Goal: Task Accomplishment & Management: Manage account settings

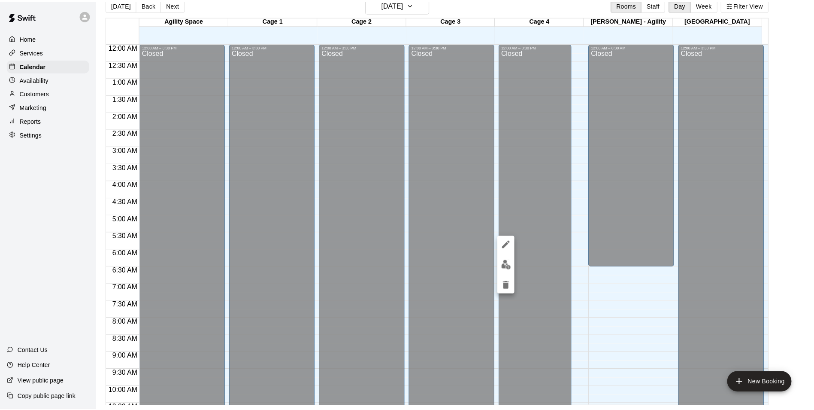
scroll to position [436, 0]
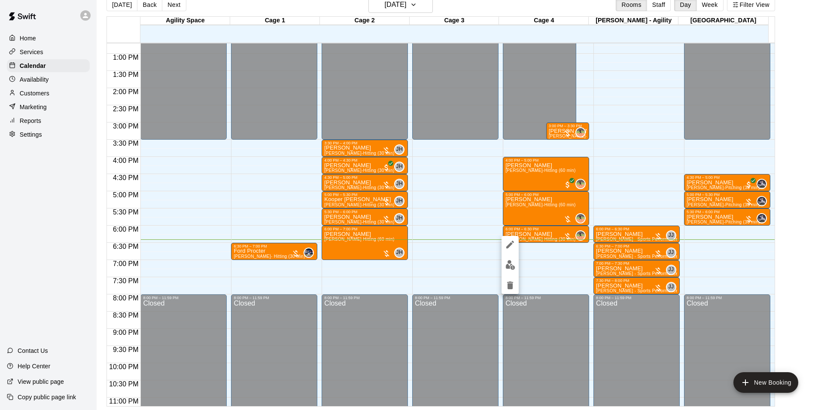
click at [634, 254] on div at bounding box center [410, 205] width 821 height 410
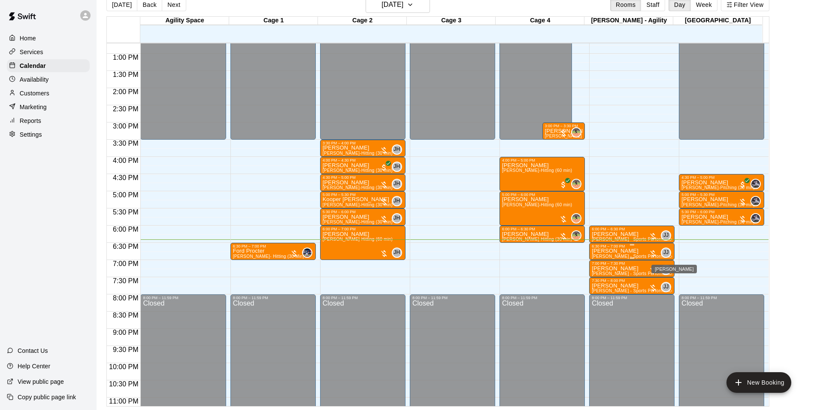
click at [666, 254] on span "JJ" at bounding box center [667, 252] width 6 height 9
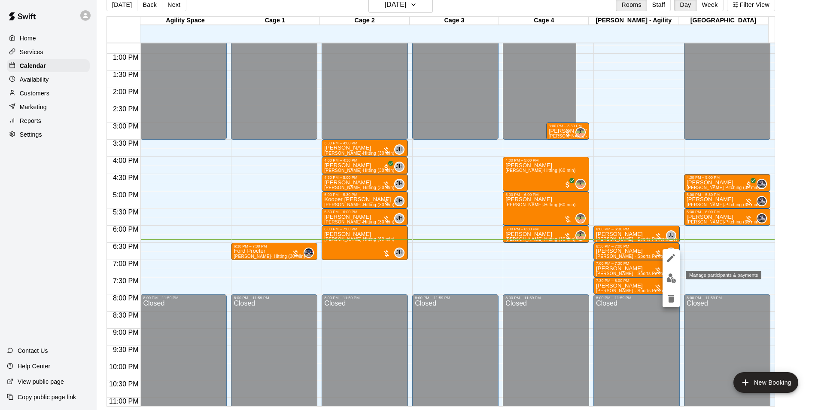
click at [669, 273] on img "edit" at bounding box center [671, 278] width 10 height 10
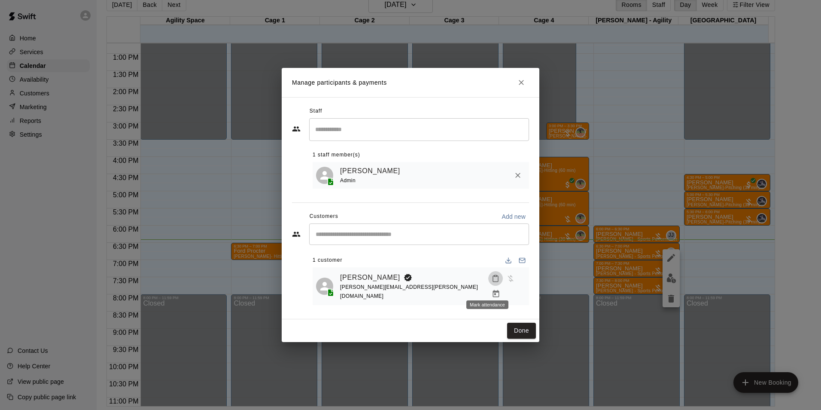
click at [492, 282] on icon "Mark attendance" at bounding box center [496, 278] width 8 height 8
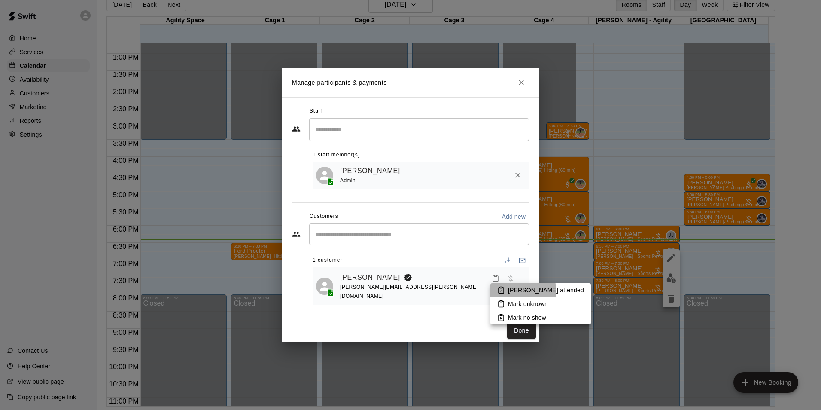
click at [512, 290] on p "[PERSON_NAME] attended" at bounding box center [546, 289] width 76 height 9
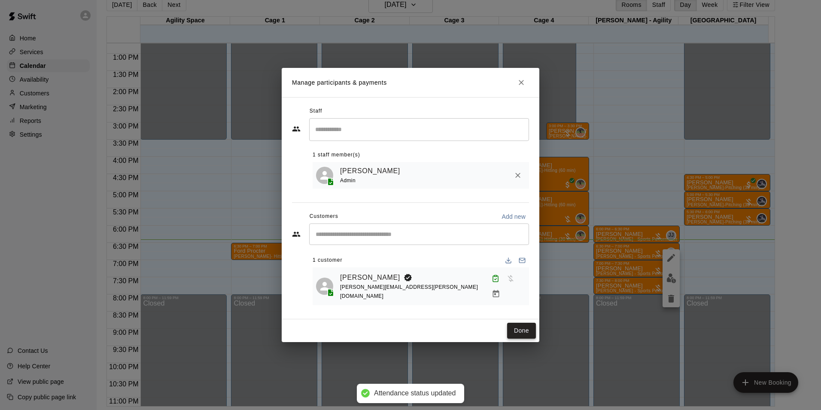
click at [523, 327] on button "Done" at bounding box center [521, 330] width 29 height 16
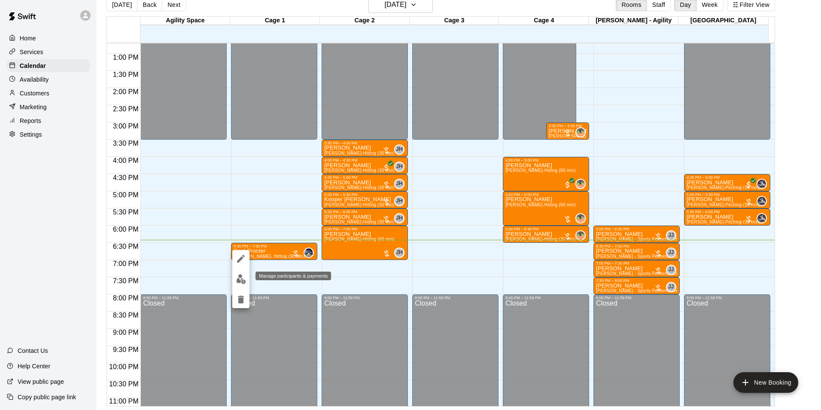
click at [237, 279] on img "edit" at bounding box center [241, 279] width 10 height 10
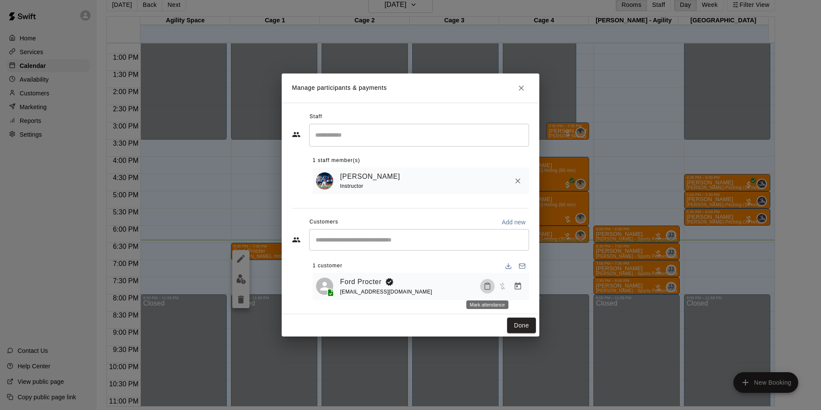
click at [485, 282] on button "Mark attendance" at bounding box center [487, 286] width 15 height 15
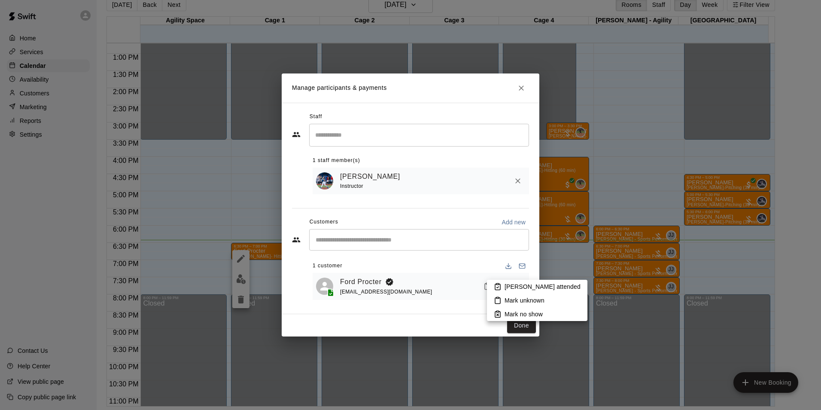
click at [507, 284] on p "[PERSON_NAME] attended" at bounding box center [542, 286] width 76 height 9
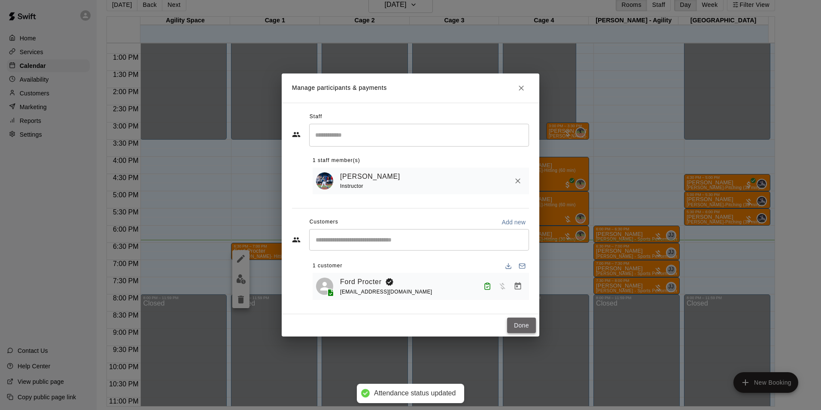
click at [518, 329] on button "Done" at bounding box center [521, 325] width 29 height 16
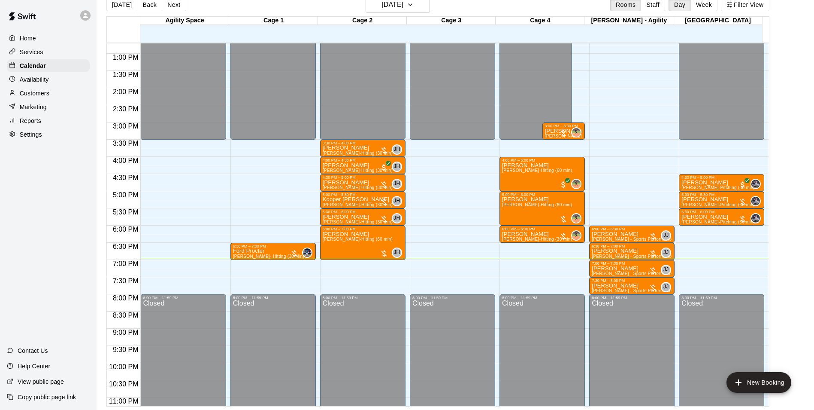
click at [461, 269] on div "12:00 AM – 3:30 PM Closed 8:00 PM – 11:59 PM Closed" at bounding box center [452, 19] width 85 height 824
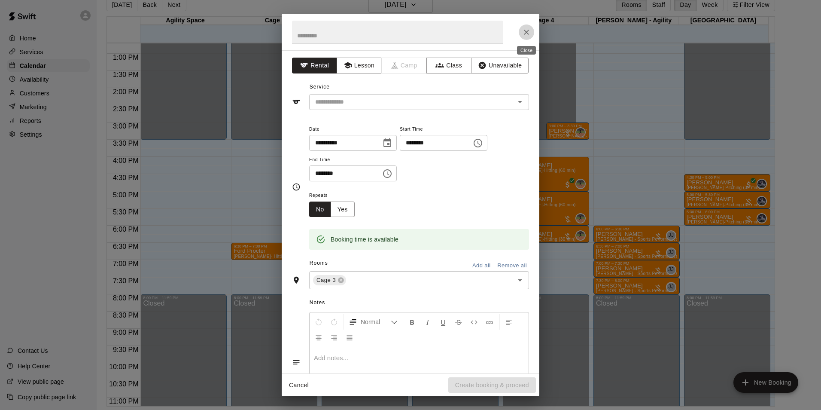
click at [530, 30] on icon "Close" at bounding box center [526, 32] width 9 height 9
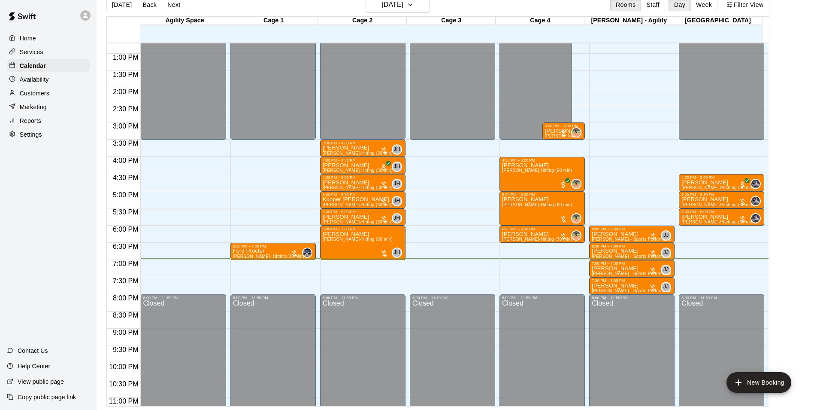
click at [50, 97] on div "Customers" at bounding box center [48, 93] width 83 height 13
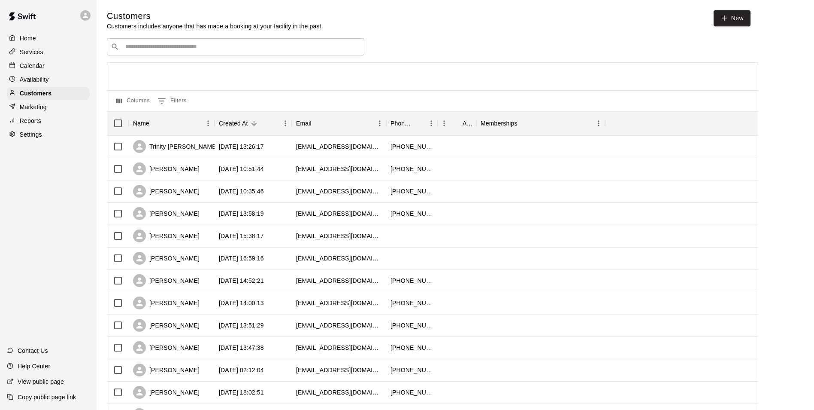
click at [197, 50] on input "Search customers by name or email" at bounding box center [242, 46] width 238 height 9
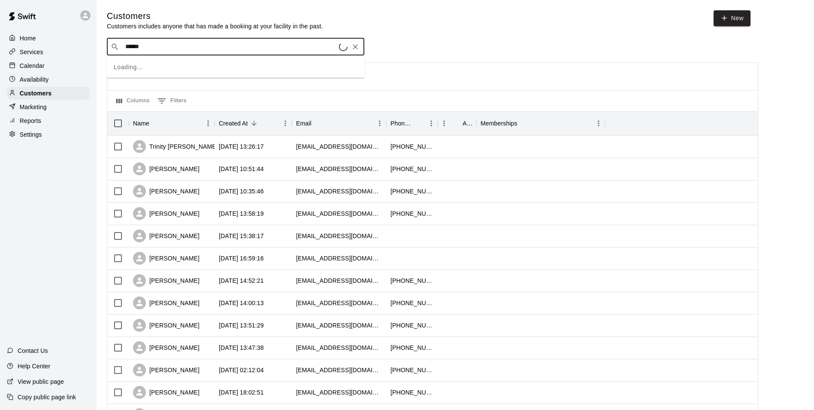
type input "******"
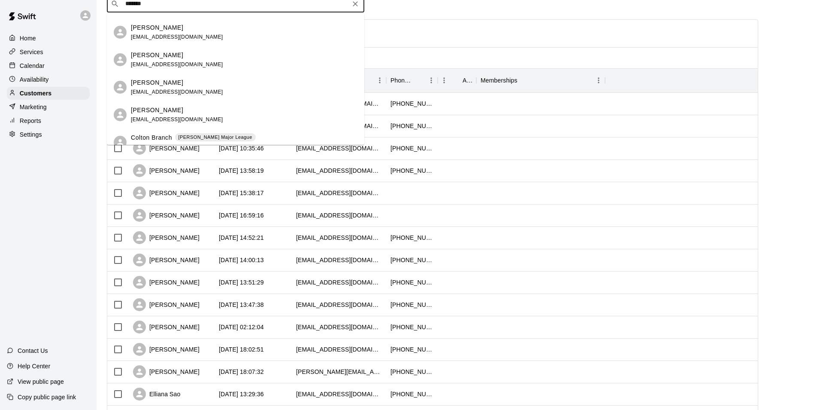
scroll to position [58, 0]
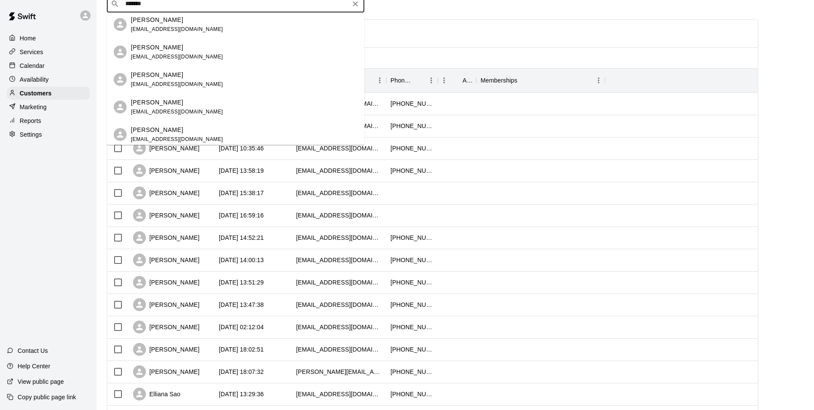
click at [140, 7] on input "******" at bounding box center [235, 4] width 225 height 9
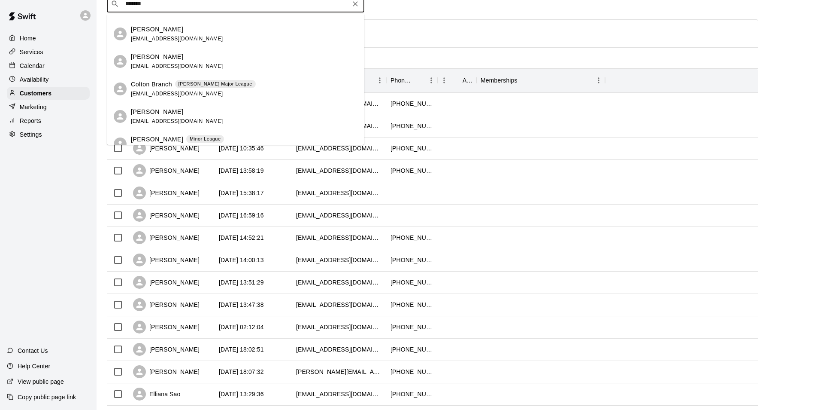
scroll to position [144, 0]
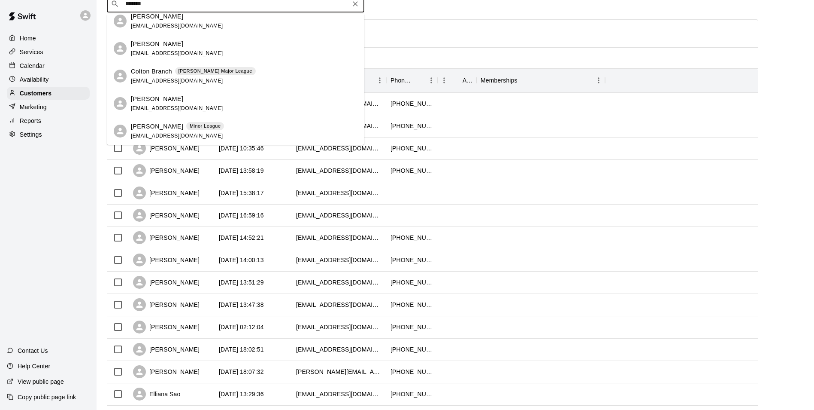
click at [164, 130] on div "[PERSON_NAME] Minor League [EMAIL_ADDRESS][DOMAIN_NAME]" at bounding box center [177, 131] width 93 height 18
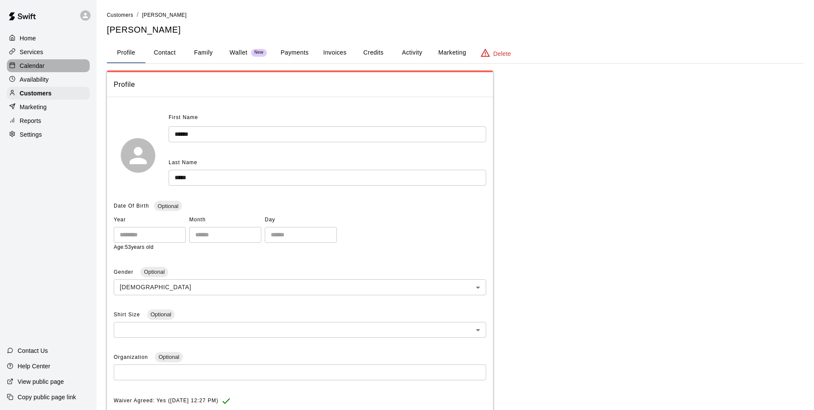
click at [41, 65] on p "Calendar" at bounding box center [32, 65] width 25 height 9
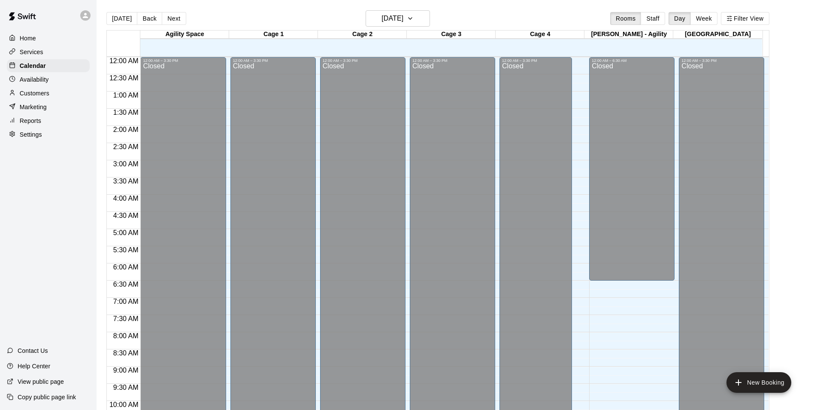
scroll to position [436, 0]
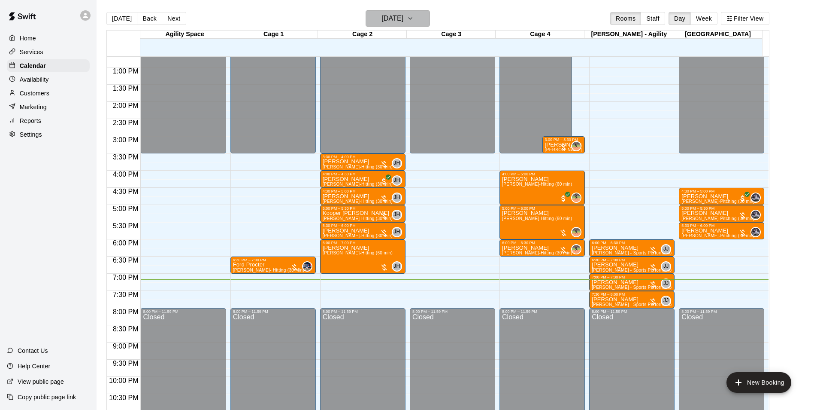
click at [430, 13] on button "[DATE]" at bounding box center [398, 18] width 64 height 16
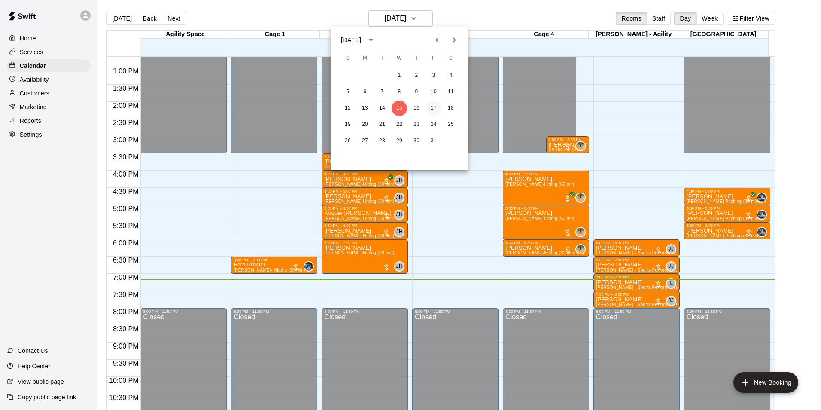
click at [436, 106] on button "17" at bounding box center [433, 107] width 15 height 15
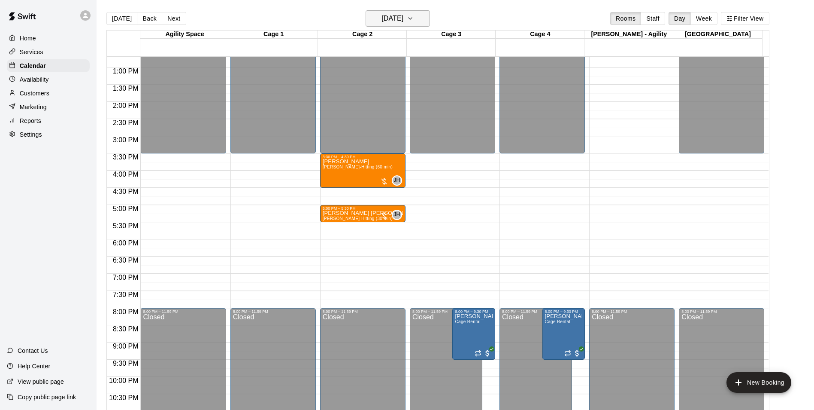
click at [404, 12] on h6 "[DATE]" at bounding box center [393, 18] width 22 height 12
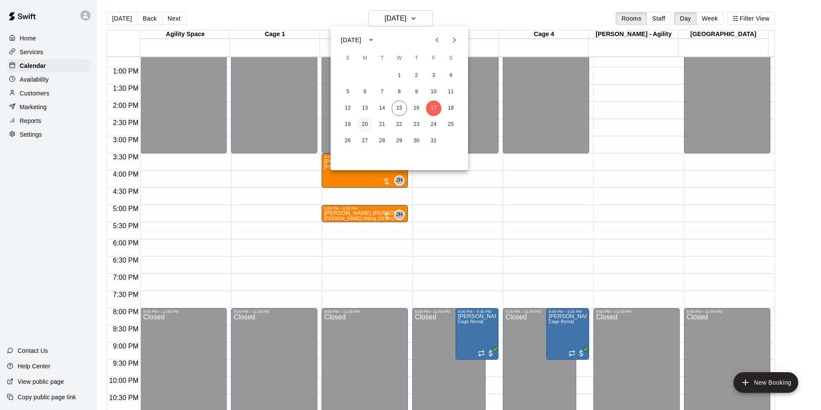
click at [370, 120] on button "20" at bounding box center [364, 124] width 15 height 15
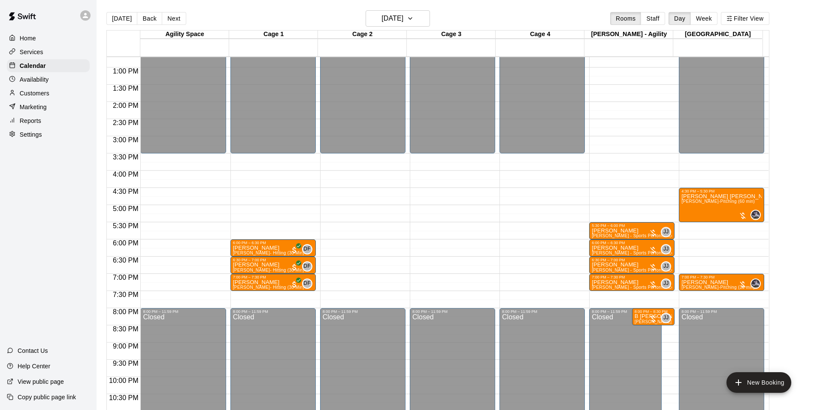
click at [404, 7] on main "[DATE] Back [DATE][DATE] Rooms Staff Day Week Filter View Agility Space 20 Mon …" at bounding box center [456, 211] width 718 height 423
click at [404, 15] on h6 "[DATE]" at bounding box center [393, 18] width 22 height 12
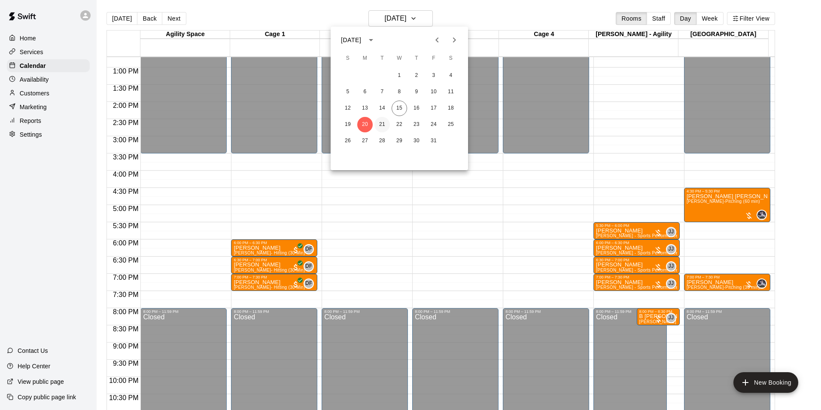
click at [382, 121] on button "21" at bounding box center [381, 124] width 15 height 15
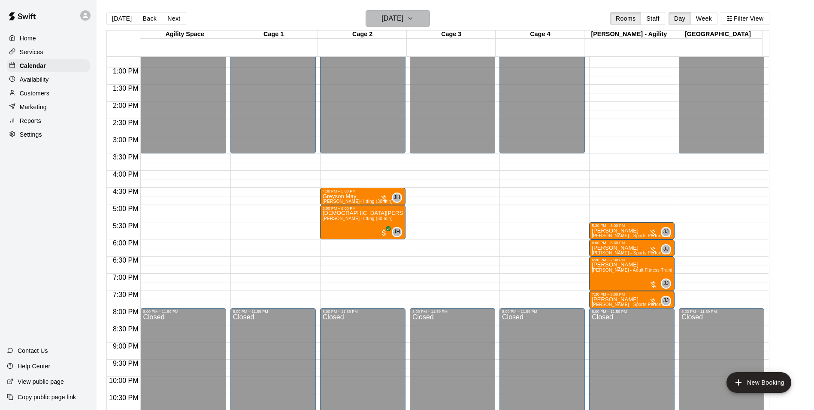
click at [420, 11] on button "[DATE]" at bounding box center [398, 18] width 64 height 16
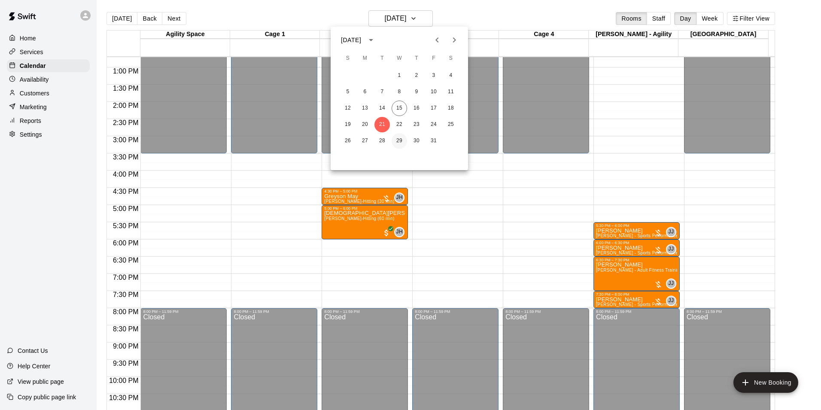
click at [401, 145] on button "29" at bounding box center [398, 140] width 15 height 15
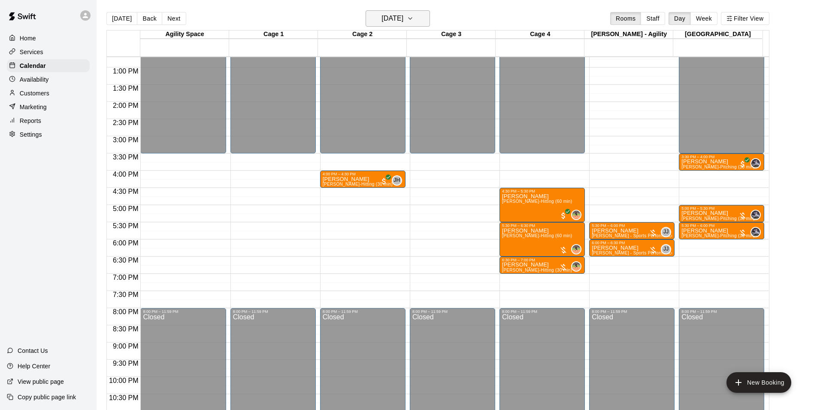
click at [404, 21] on h6 "[DATE]" at bounding box center [393, 18] width 22 height 12
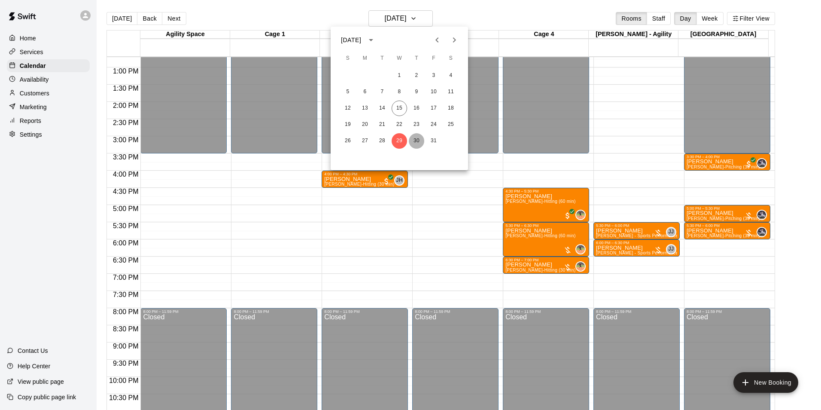
click at [413, 141] on button "30" at bounding box center [416, 140] width 15 height 15
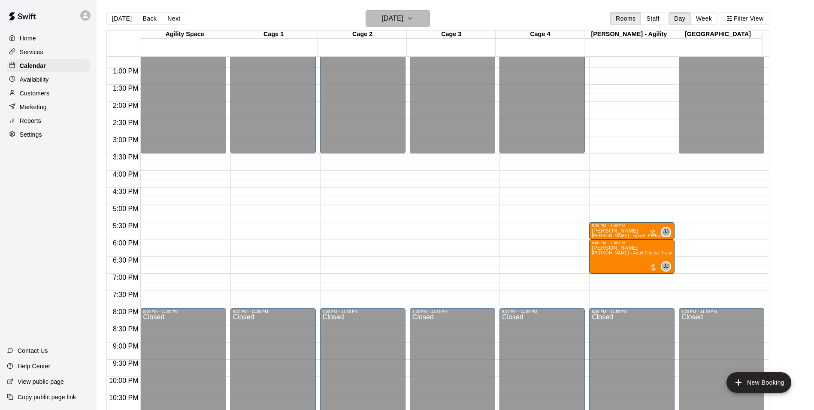
click at [404, 14] on h6 "[DATE]" at bounding box center [393, 18] width 22 height 12
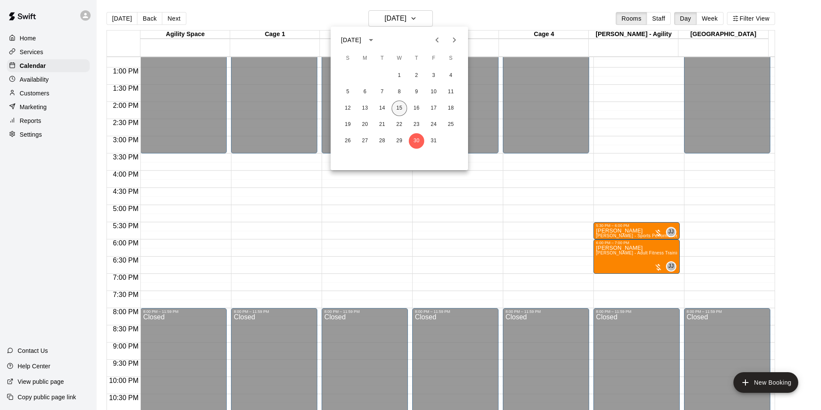
click at [393, 112] on button "15" at bounding box center [398, 107] width 15 height 15
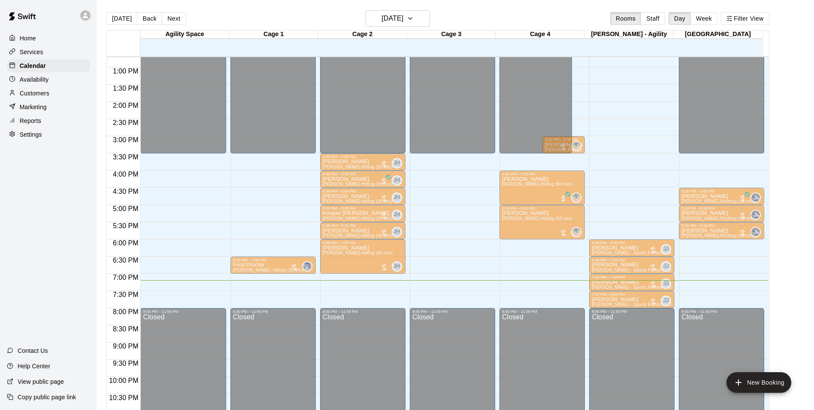
click at [523, 254] on div "6:00 PM – 6:30 PM [PERSON_NAME] [PERSON_NAME]-Hitting (30 min) 0" at bounding box center [542, 247] width 80 height 15
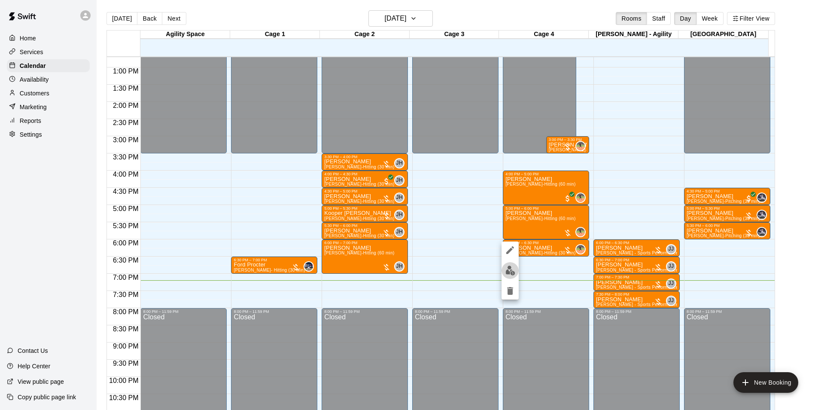
click at [510, 267] on img "edit" at bounding box center [510, 270] width 10 height 10
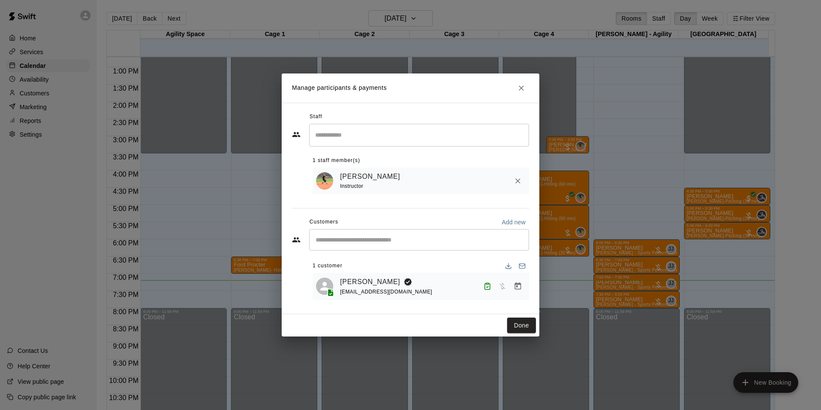
click at [678, 165] on div "Manage participants & payments Staff ​ 1 staff member(s) [PERSON_NAME] Instruct…" at bounding box center [410, 205] width 821 height 410
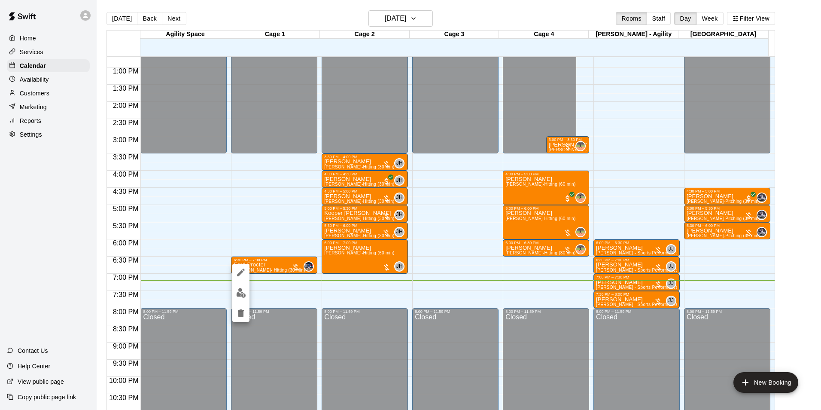
click at [243, 291] on img "edit" at bounding box center [241, 293] width 10 height 10
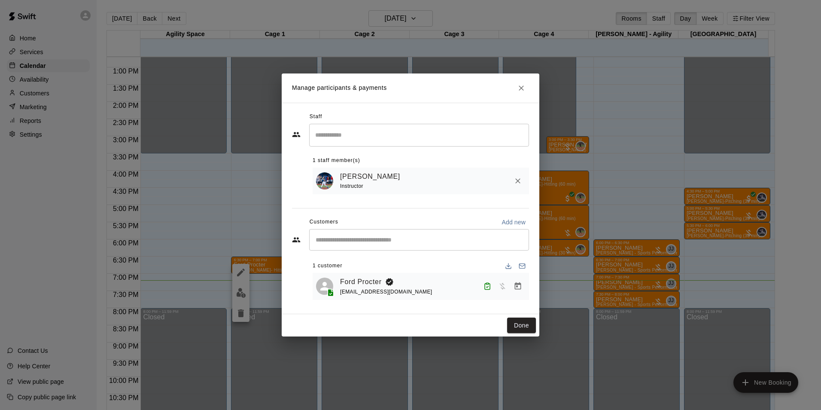
click at [609, 215] on div "Manage participants & payments Staff ​ 1 staff member(s) [PERSON_NAME] Instruct…" at bounding box center [410, 205] width 821 height 410
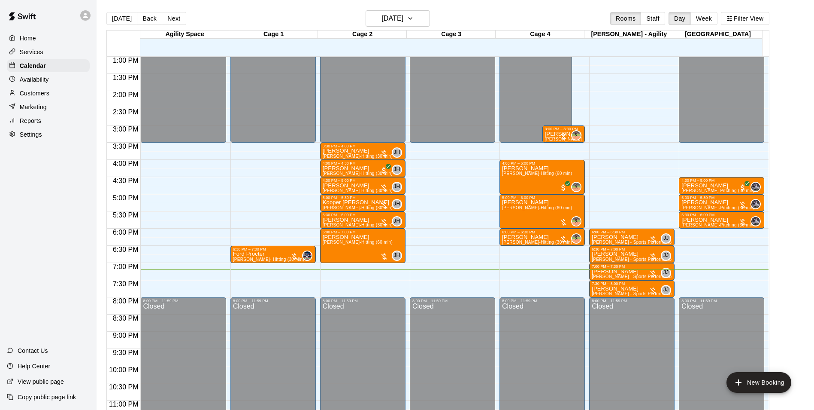
scroll to position [463, 0]
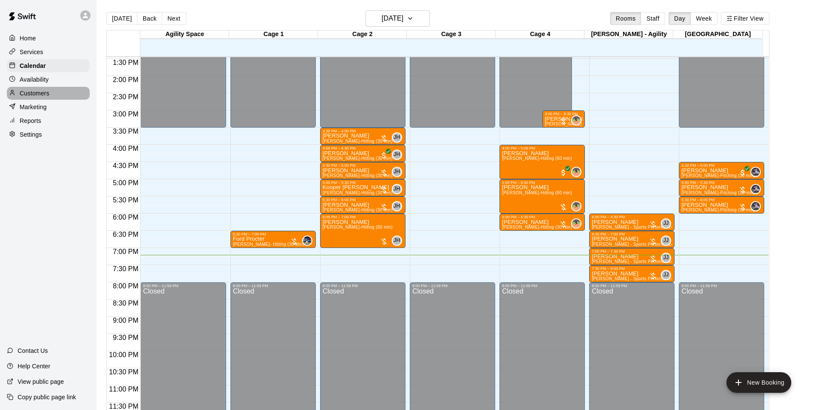
click at [43, 94] on p "Customers" at bounding box center [35, 93] width 30 height 9
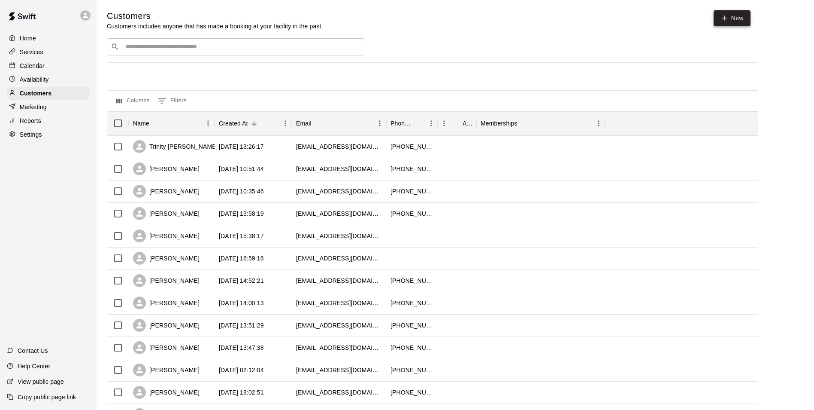
click at [730, 17] on link "New" at bounding box center [732, 18] width 37 height 16
select select "**"
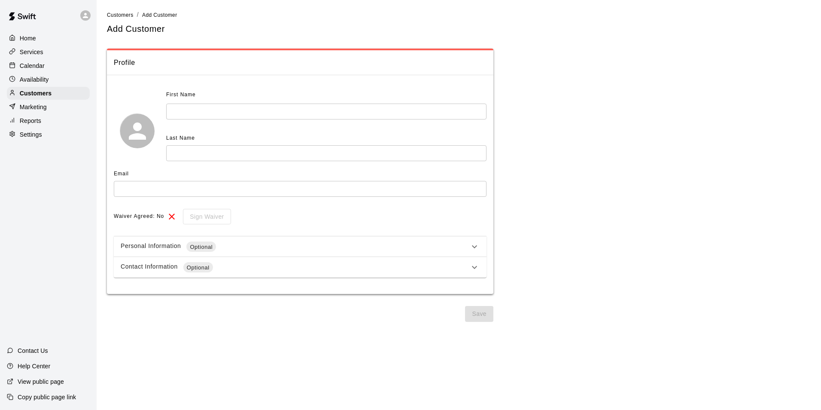
click at [481, 272] on div "Contact Information Optional" at bounding box center [300, 267] width 373 height 21
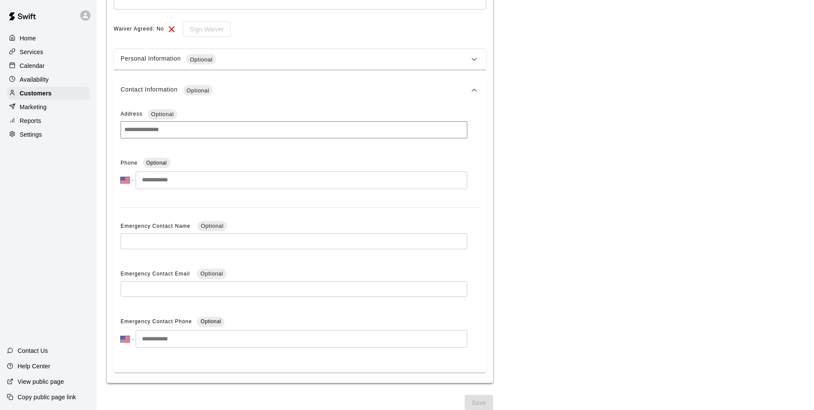
scroll to position [196, 0]
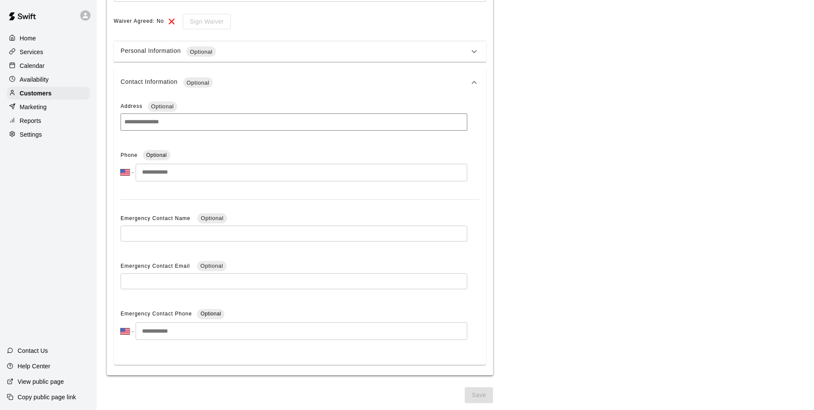
click at [471, 84] on icon at bounding box center [474, 82] width 10 height 10
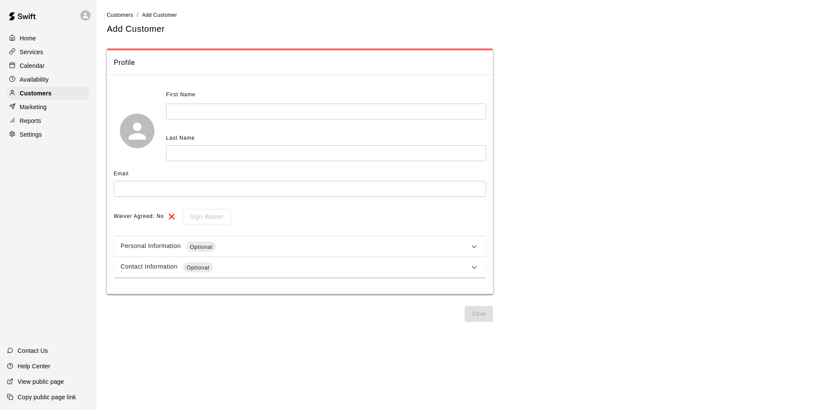
scroll to position [0, 0]
click at [42, 97] on p "Customers" at bounding box center [36, 93] width 32 height 9
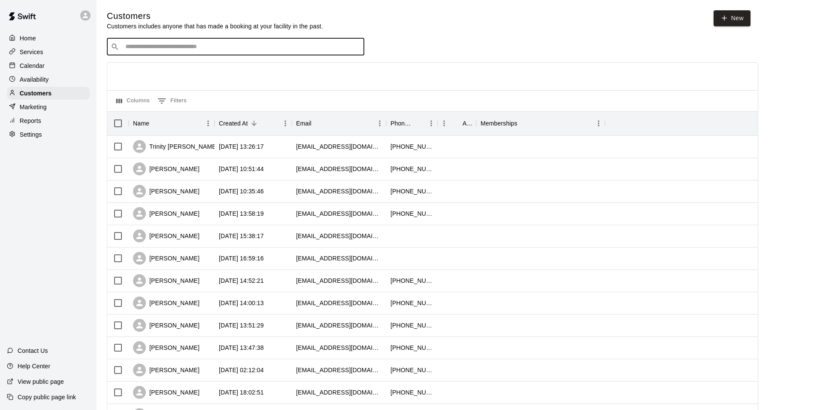
click at [270, 51] on input "Search customers by name or email" at bounding box center [242, 46] width 238 height 9
type input "****"
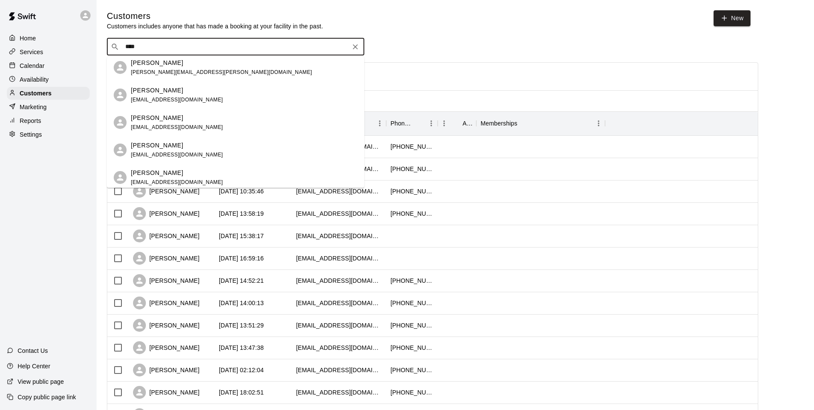
scroll to position [86, 0]
click at [167, 122] on div "[PERSON_NAME] [EMAIL_ADDRESS][DOMAIN_NAME]" at bounding box center [177, 122] width 92 height 18
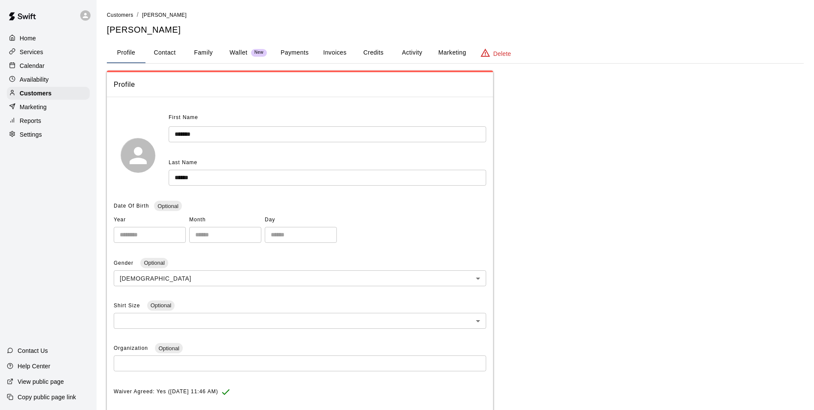
click at [420, 52] on button "Activity" at bounding box center [412, 52] width 39 height 21
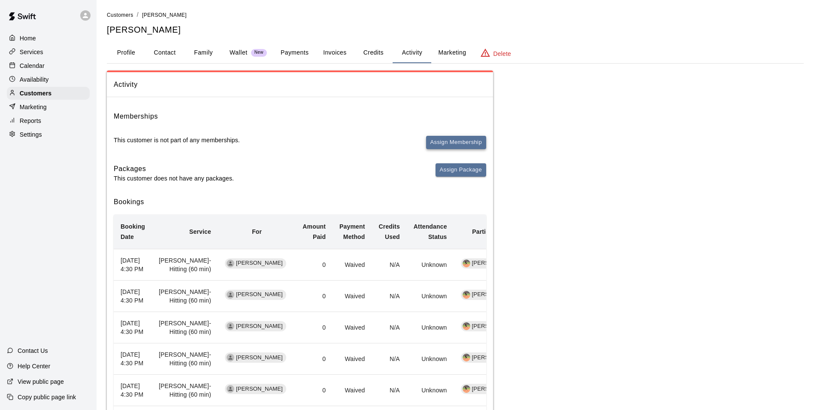
click at [470, 139] on button "Assign Membership" at bounding box center [456, 142] width 60 height 13
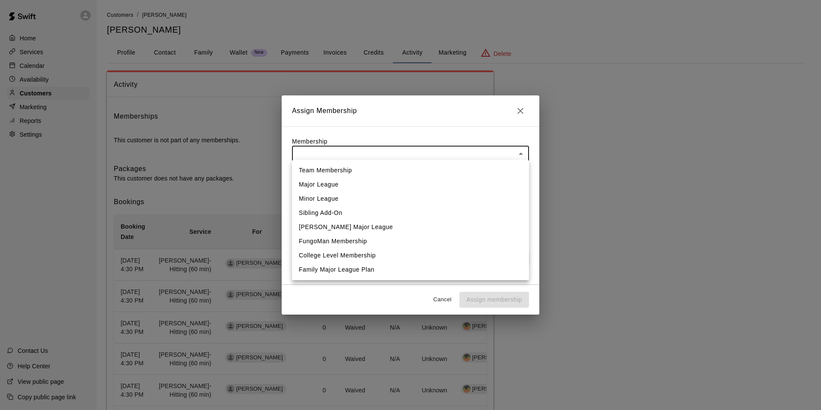
click at [491, 155] on body "Home Services Calendar Availability Customers Marketing Reports Settings Contac…" at bounding box center [410, 306] width 821 height 612
drag, startPoint x: 522, startPoint y: 102, endPoint x: 522, endPoint y: 111, distance: 9.5
click at [522, 108] on div at bounding box center [410, 205] width 821 height 410
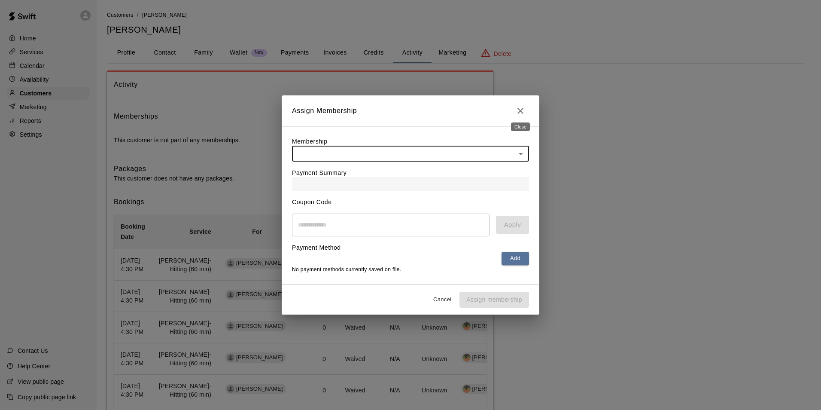
click at [519, 107] on icon "Close" at bounding box center [520, 111] width 10 height 10
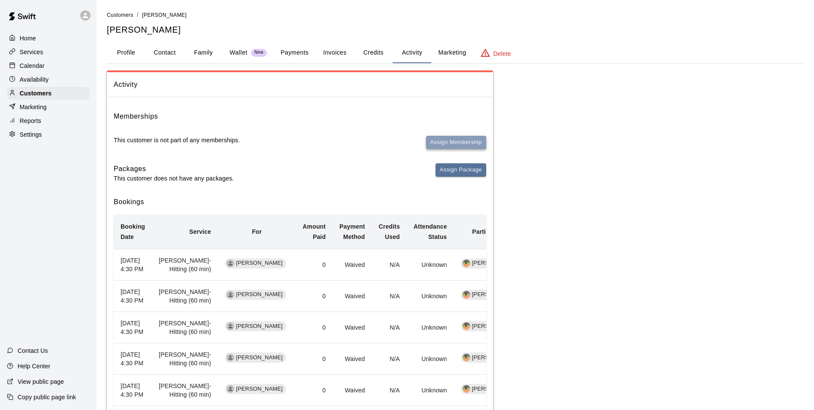
click at [460, 141] on button "Assign Membership" at bounding box center [456, 142] width 60 height 13
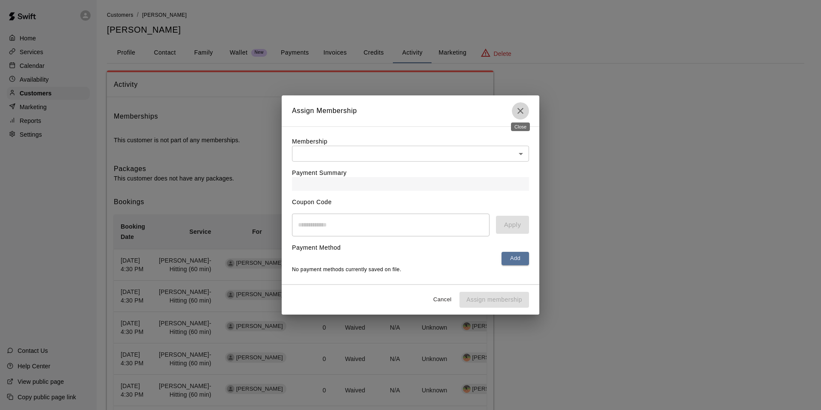
click at [518, 106] on icon "Close" at bounding box center [520, 111] width 10 height 10
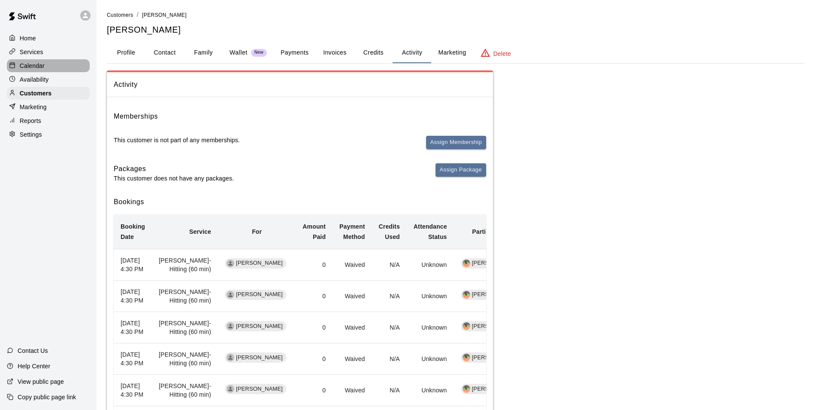
click at [30, 63] on p "Calendar" at bounding box center [32, 65] width 25 height 9
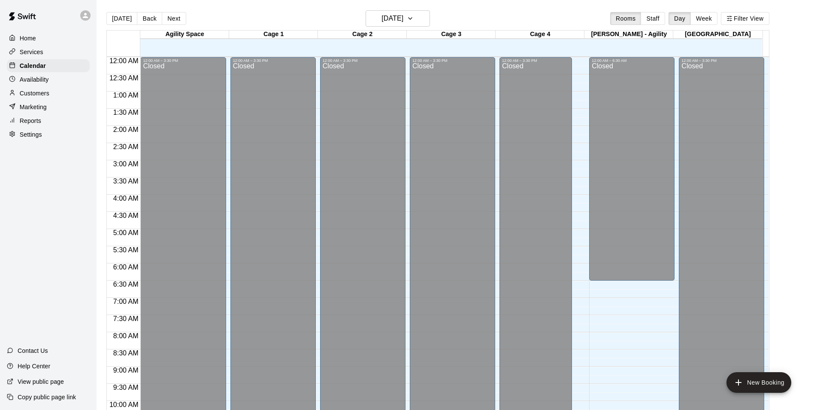
scroll to position [436, 0]
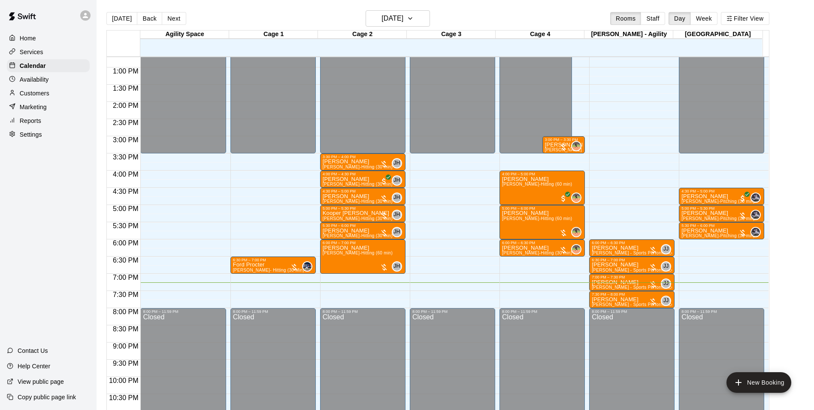
click at [62, 94] on div "Customers" at bounding box center [48, 93] width 83 height 13
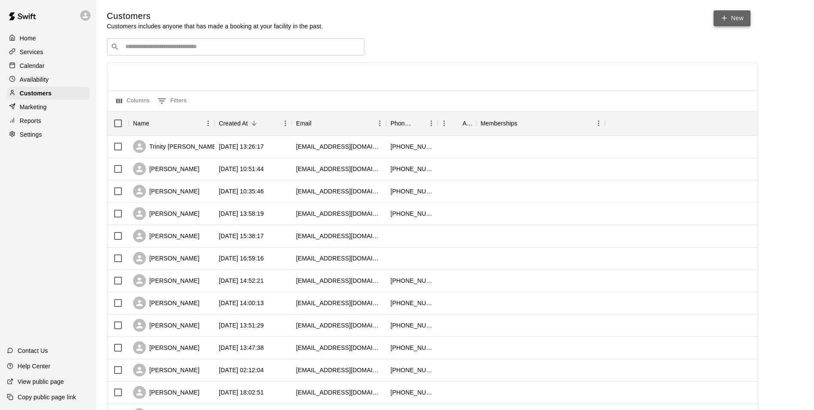
click at [734, 16] on link "New" at bounding box center [732, 18] width 37 height 16
select select "**"
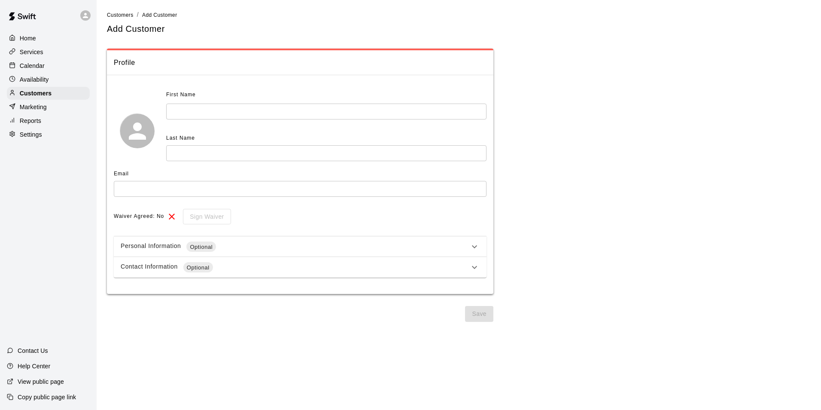
click at [472, 267] on icon at bounding box center [474, 267] width 10 height 10
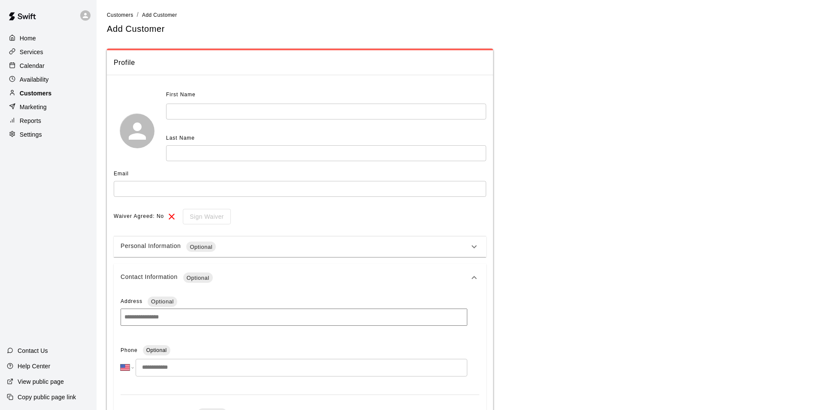
click at [49, 92] on p "Customers" at bounding box center [36, 93] width 32 height 9
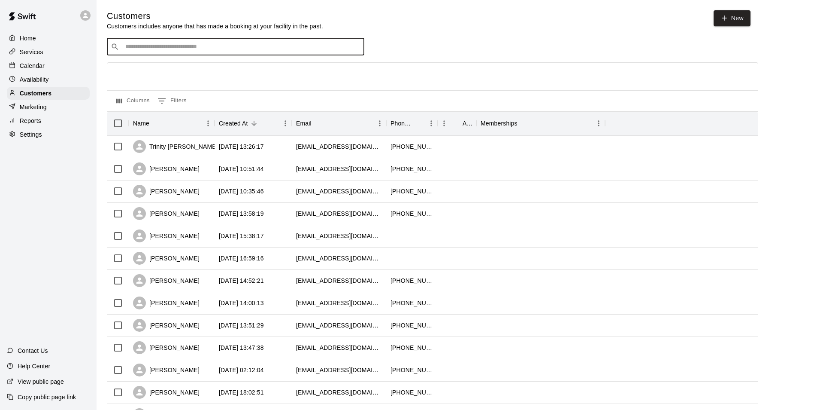
click at [197, 49] on input "Search customers by name or email" at bounding box center [242, 46] width 238 height 9
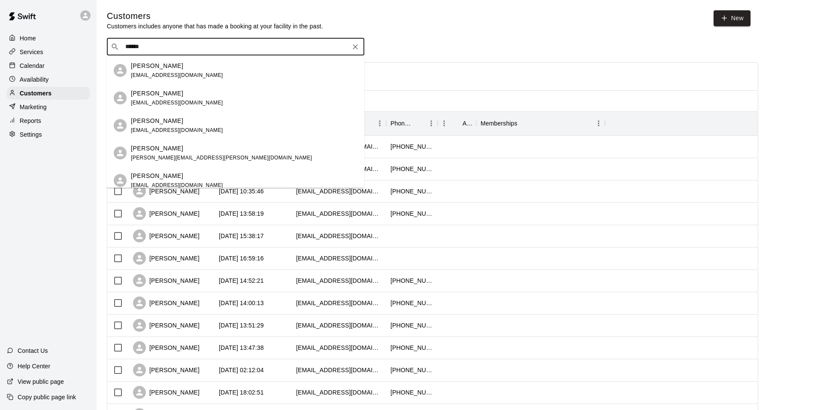
type input "*******"
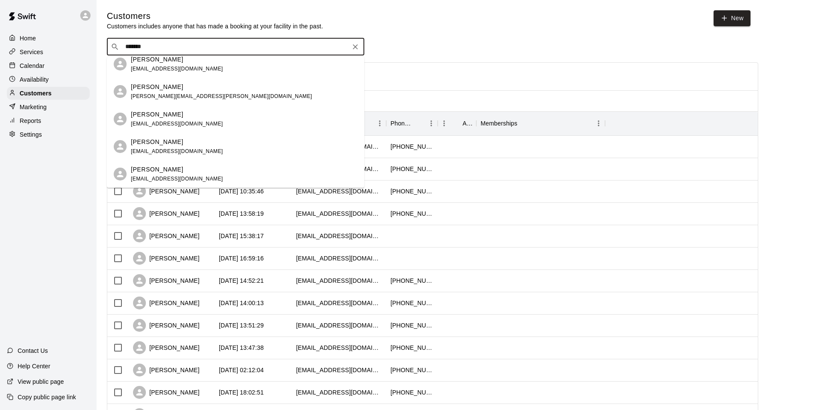
click at [182, 138] on div "[PERSON_NAME]" at bounding box center [177, 141] width 92 height 9
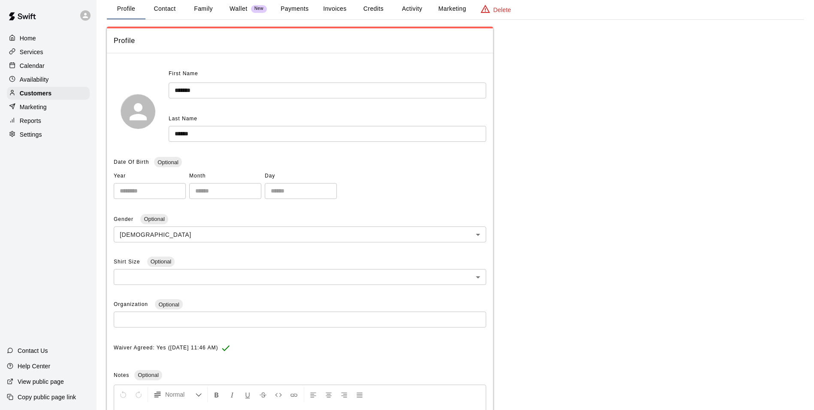
scroll to position [43, 0]
click at [418, 9] on button "Activity" at bounding box center [412, 10] width 39 height 21
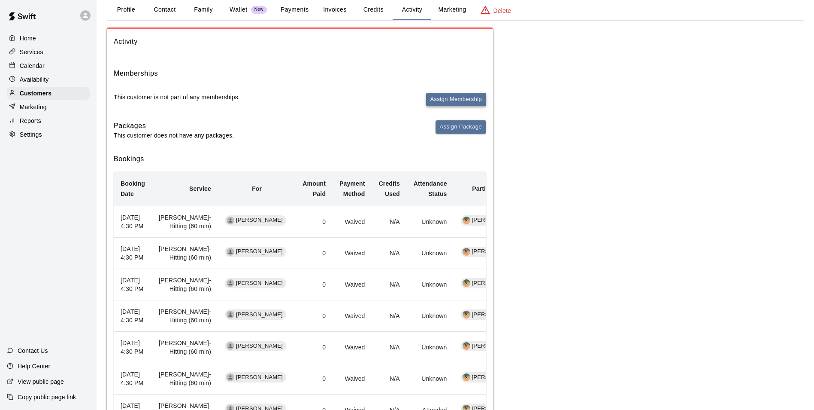
click at [463, 93] on button "Assign Membership" at bounding box center [456, 99] width 60 height 13
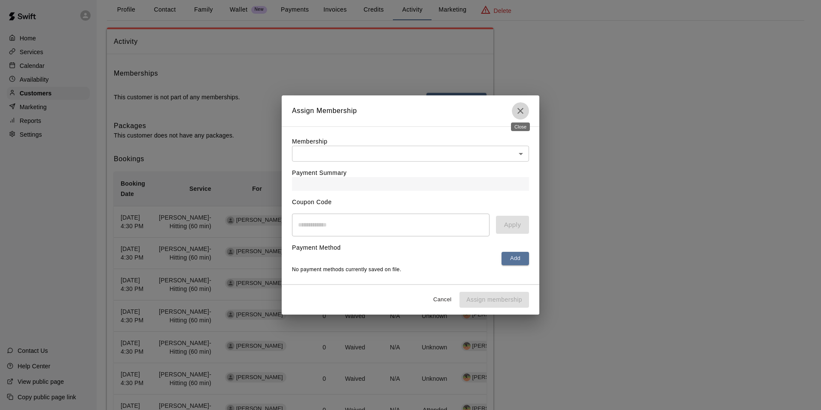
click at [524, 111] on icon "Close" at bounding box center [520, 111] width 10 height 10
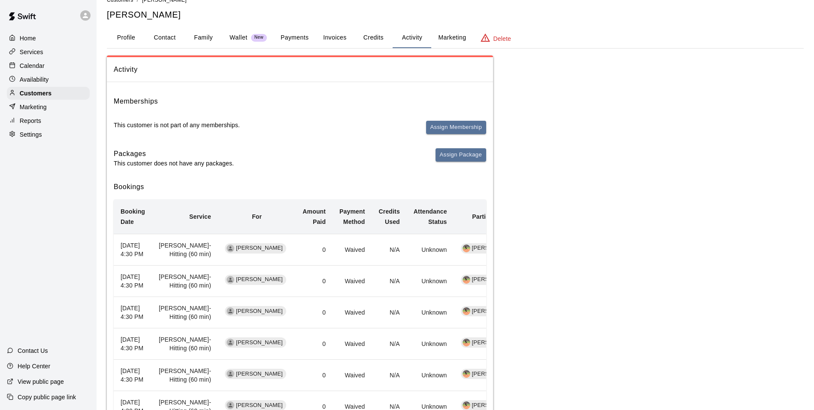
scroll to position [0, 0]
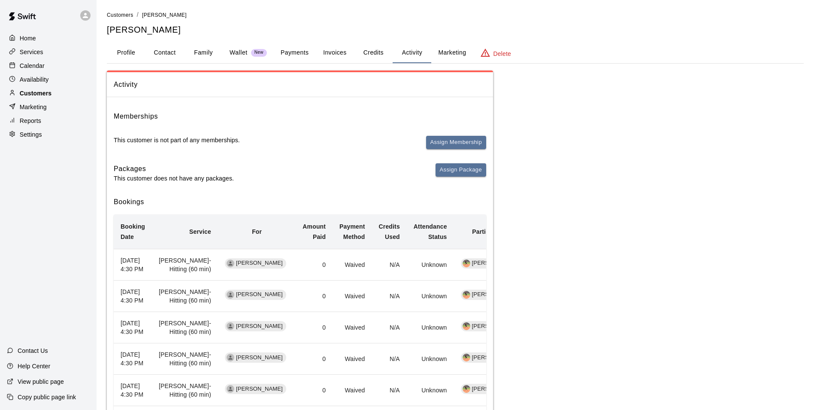
click at [49, 93] on p "Customers" at bounding box center [36, 93] width 32 height 9
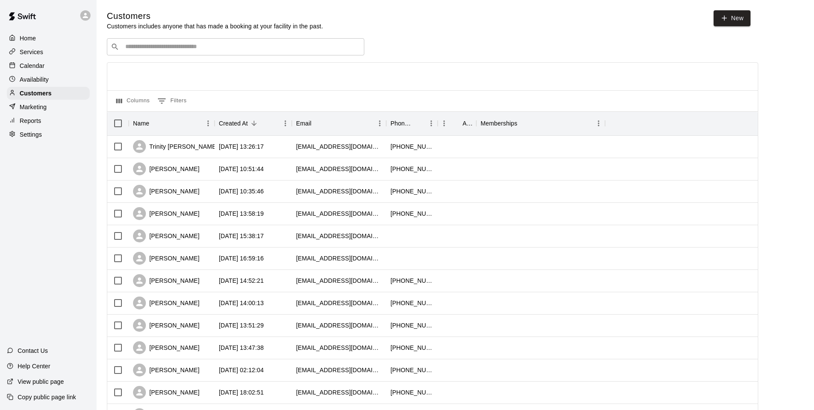
click at [38, 56] on p "Services" at bounding box center [32, 52] width 24 height 9
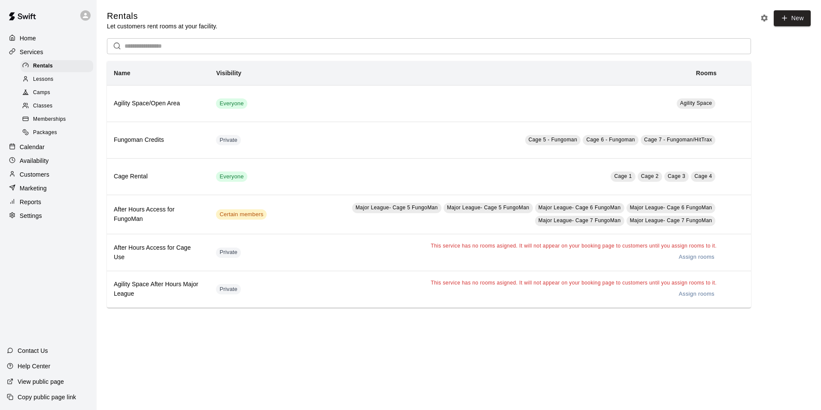
click at [58, 118] on span "Memberships" at bounding box center [49, 119] width 33 height 9
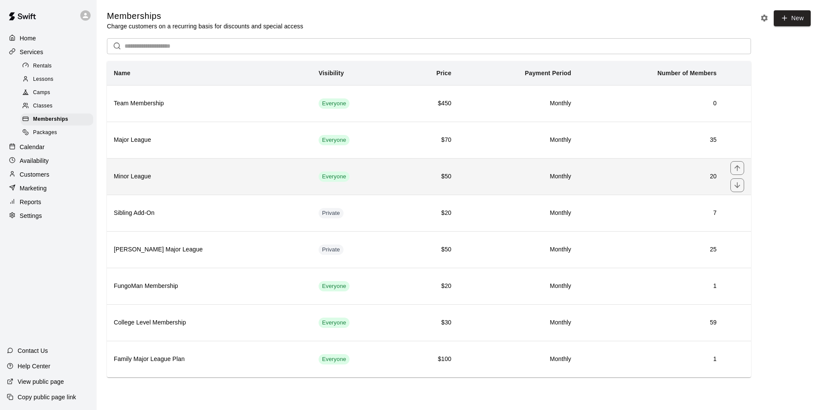
click at [155, 188] on th "Minor League" at bounding box center [209, 176] width 205 height 36
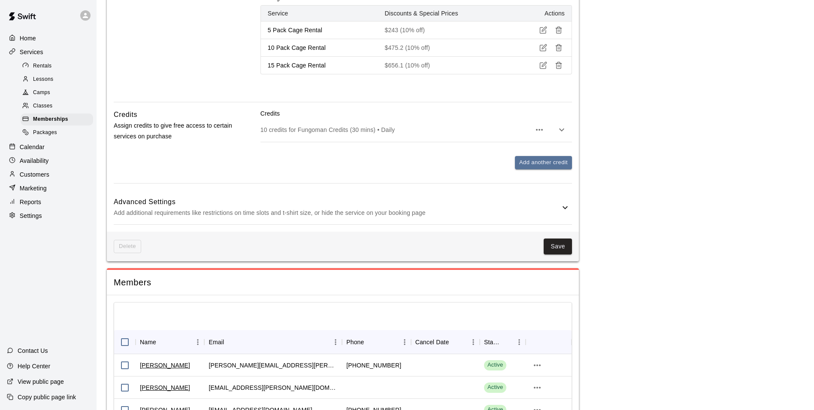
scroll to position [1073, 0]
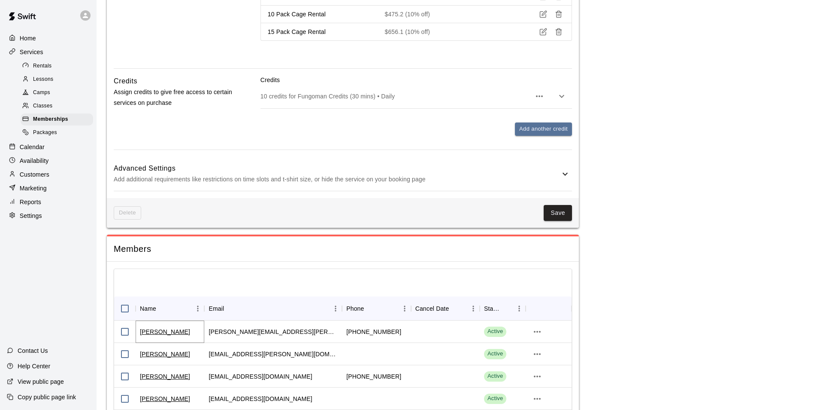
click at [167, 336] on link "[PERSON_NAME]" at bounding box center [165, 331] width 50 height 9
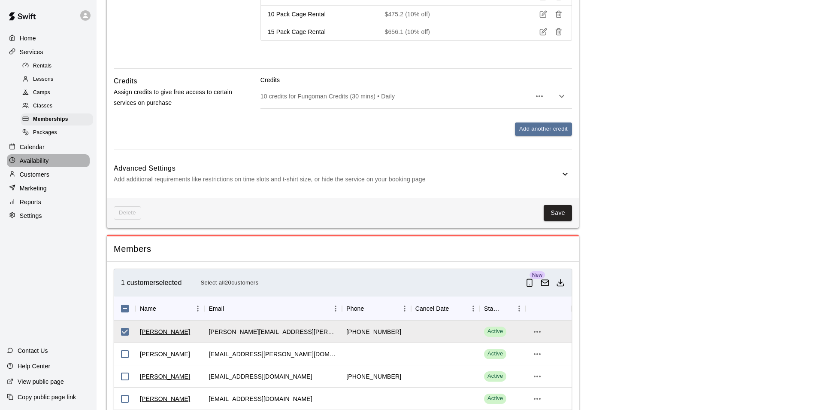
click at [73, 158] on div "Availability" at bounding box center [48, 160] width 83 height 13
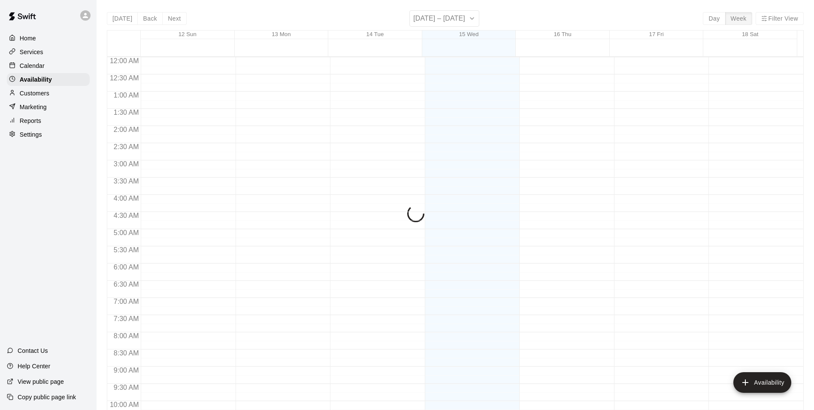
scroll to position [462, 0]
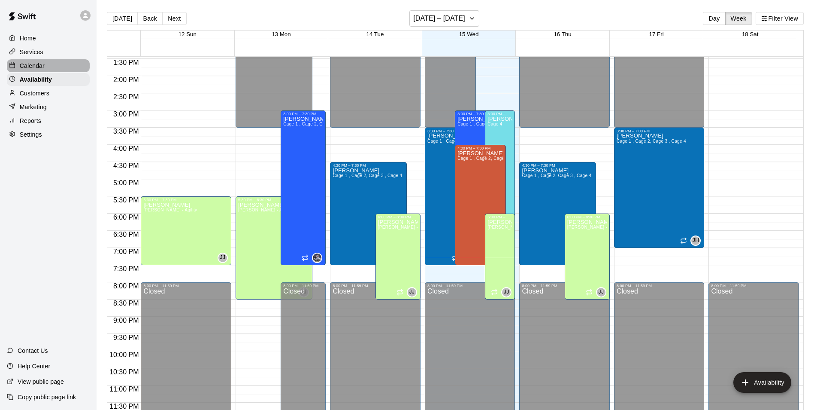
click at [71, 70] on div "Calendar" at bounding box center [48, 65] width 83 height 13
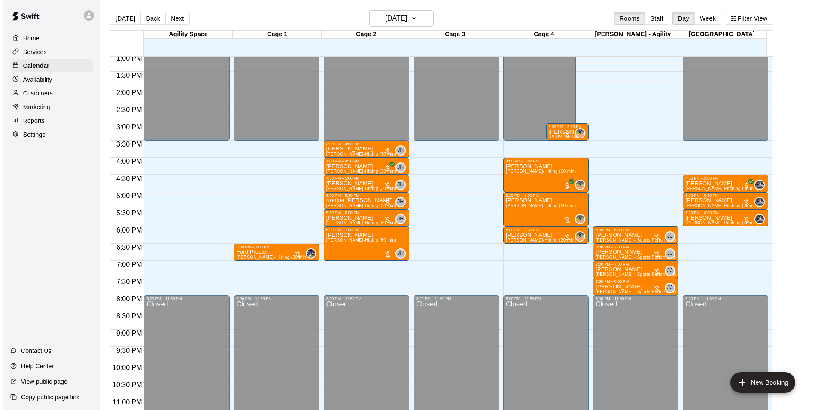
scroll to position [463, 0]
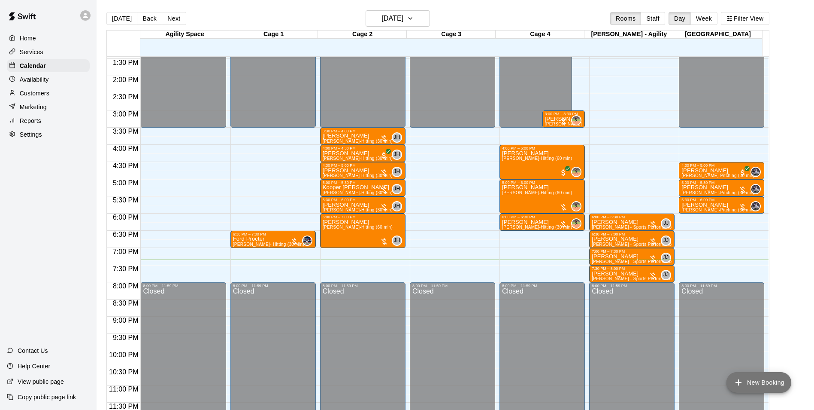
click at [763, 386] on button "New Booking" at bounding box center [759, 382] width 65 height 21
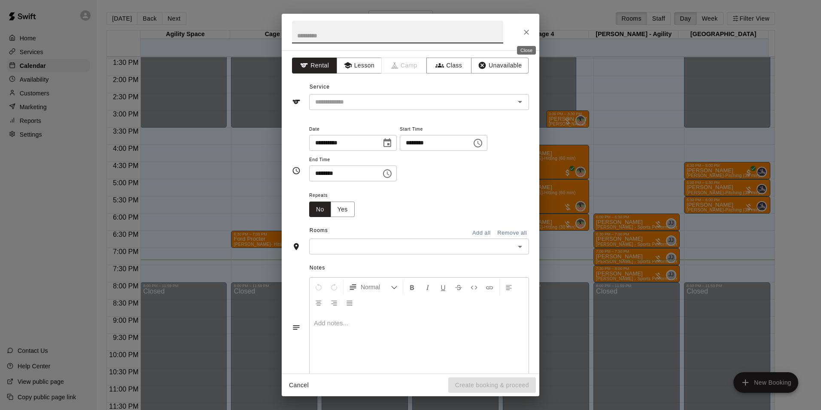
click at [532, 31] on button "Close" at bounding box center [526, 31] width 15 height 15
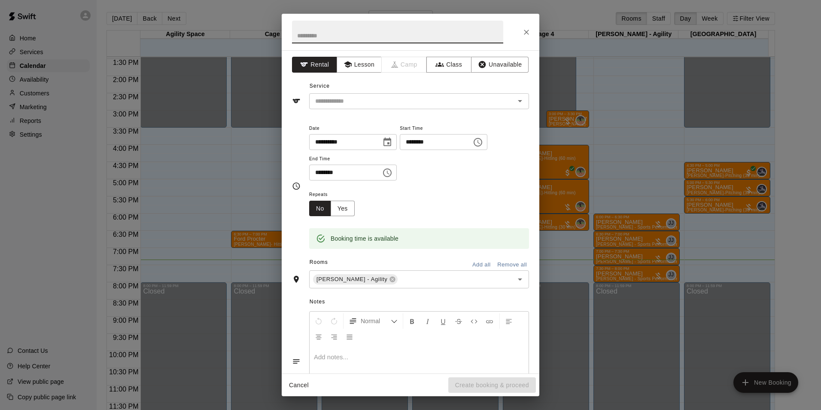
scroll to position [0, 0]
click at [327, 102] on input "text" at bounding box center [406, 102] width 189 height 11
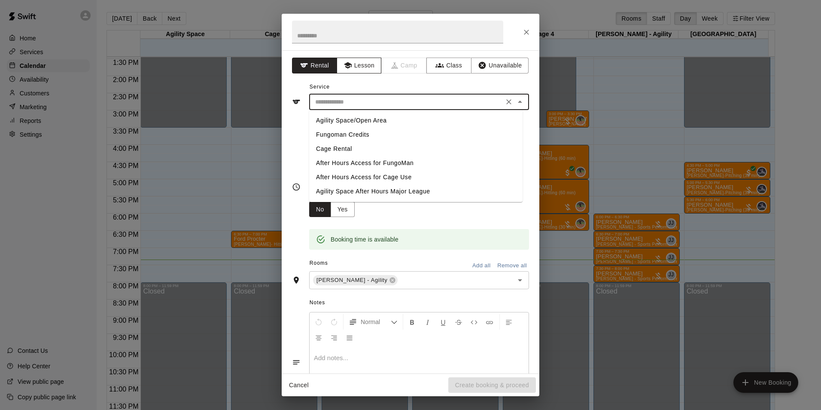
click at [373, 64] on button "Lesson" at bounding box center [359, 66] width 45 height 16
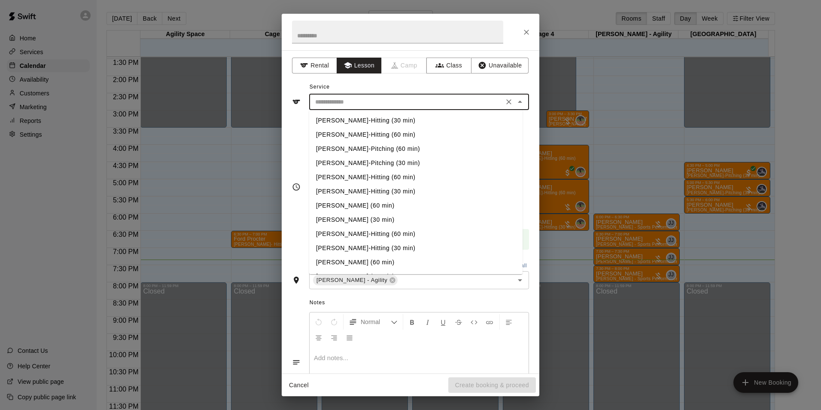
click at [370, 104] on input "text" at bounding box center [406, 102] width 189 height 11
click at [379, 117] on li "[PERSON_NAME]-Hitting (30 min)" at bounding box center [415, 120] width 213 height 14
type input "**********"
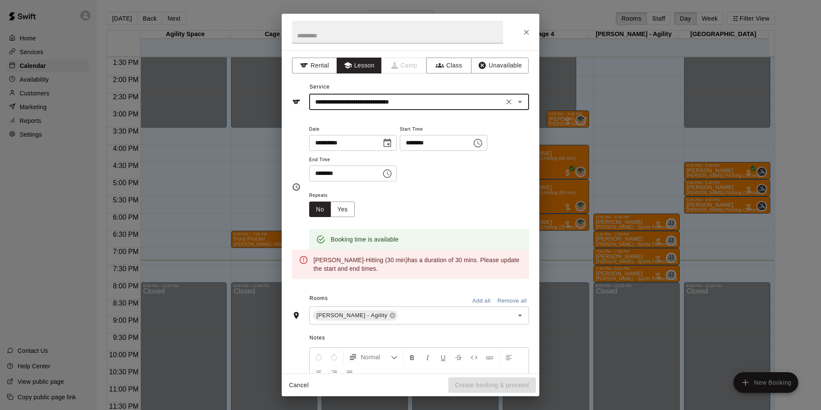
click at [390, 172] on button "Choose time, selected time is 4:15 PM" at bounding box center [387, 173] width 17 height 17
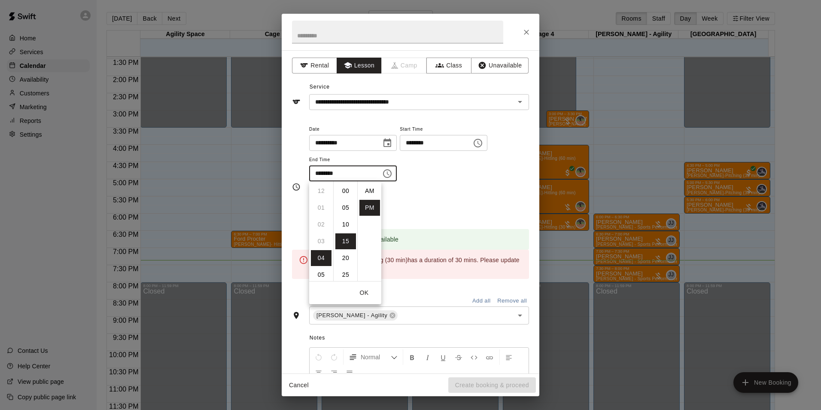
scroll to position [15, 0]
click at [348, 238] on li "30" at bounding box center [345, 241] width 21 height 16
type input "********"
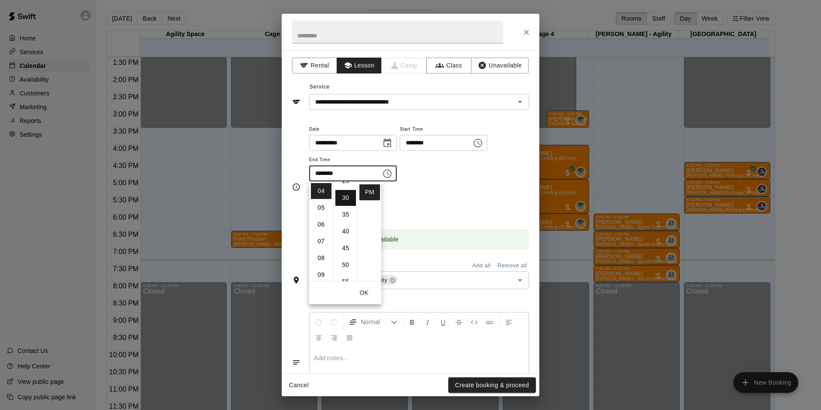
scroll to position [100, 0]
click at [439, 218] on div "Booking time is available" at bounding box center [419, 233] width 220 height 33
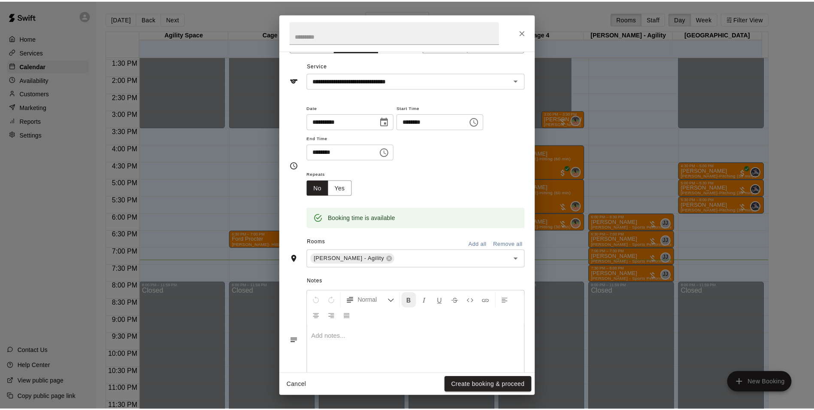
scroll to position [55, 0]
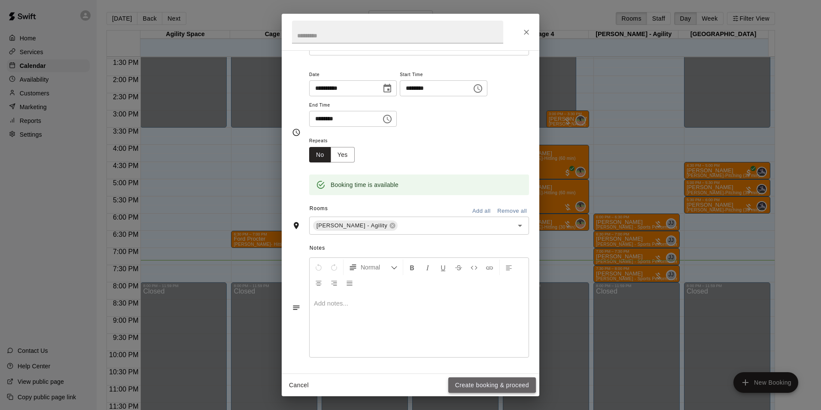
click at [480, 380] on button "Create booking & proceed" at bounding box center [492, 385] width 88 height 16
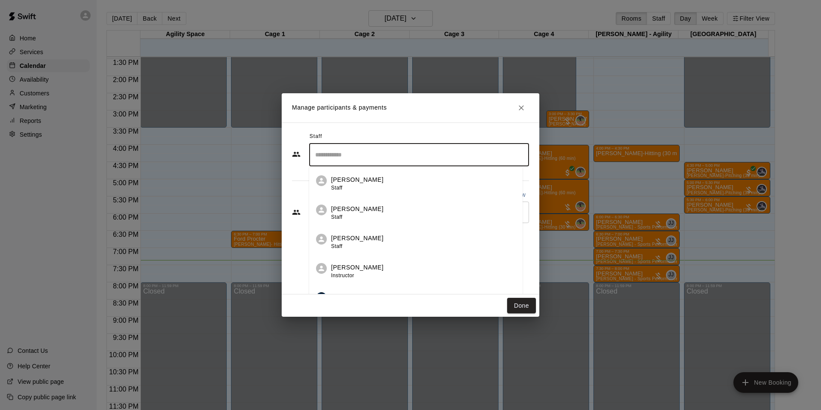
click at [413, 156] on input "Search staff" at bounding box center [419, 154] width 212 height 15
click at [411, 126] on div "Staff ​ [PERSON_NAME] Staff [PERSON_NAME] Staff [PERSON_NAME] Staff [PERSON_NAM…" at bounding box center [411, 208] width 258 height 172
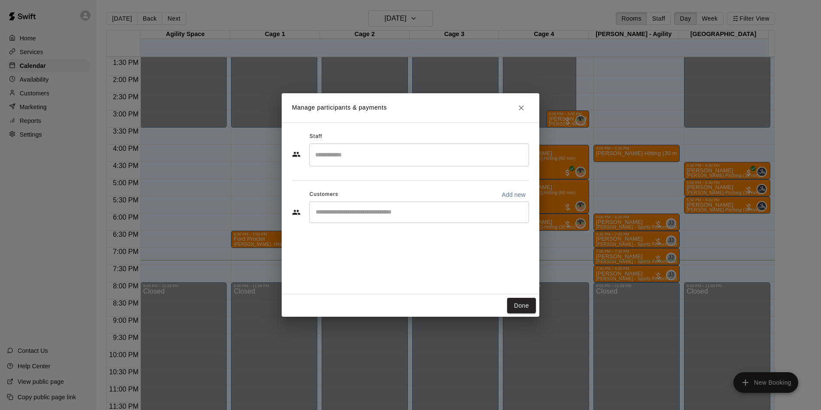
drag, startPoint x: 359, startPoint y: 207, endPoint x: 355, endPoint y: 206, distance: 4.7
click at [360, 207] on div "​" at bounding box center [419, 211] width 220 height 21
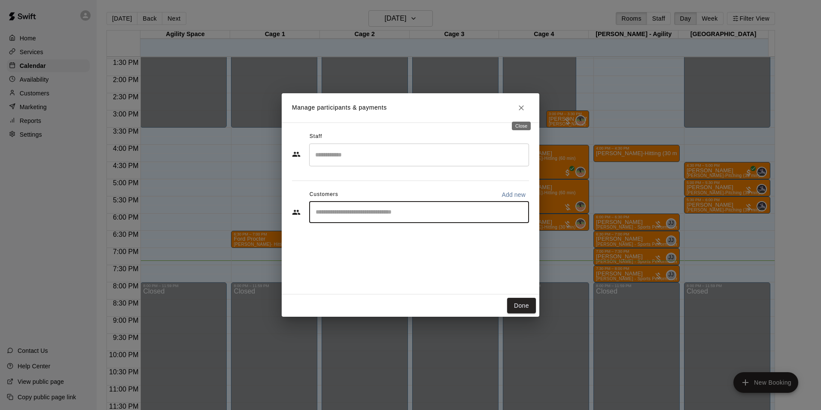
click at [520, 108] on icon "Close" at bounding box center [521, 107] width 9 height 9
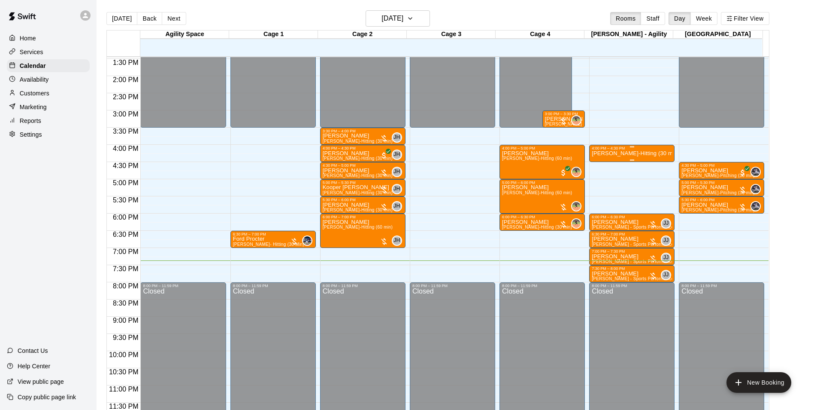
click at [626, 149] on div "4:00 PM – 4:30 PM" at bounding box center [632, 148] width 80 height 4
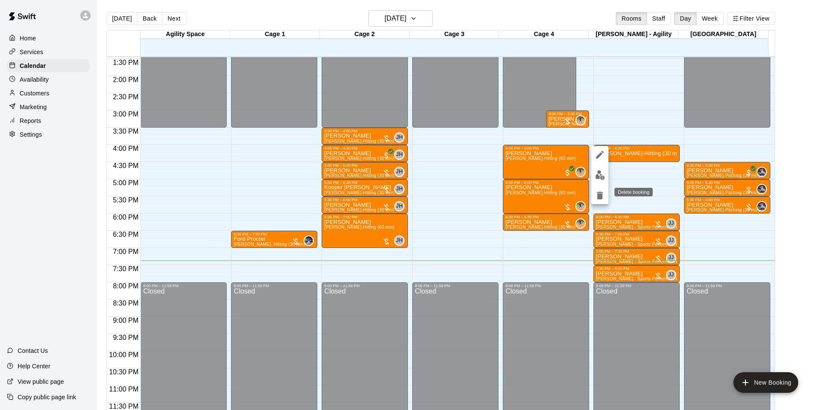
click at [597, 191] on icon "delete" at bounding box center [600, 195] width 10 height 10
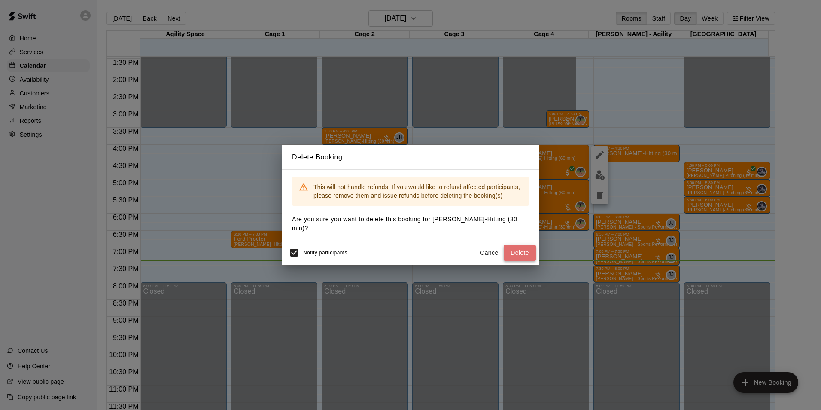
click at [506, 257] on button "Delete" at bounding box center [520, 253] width 32 height 16
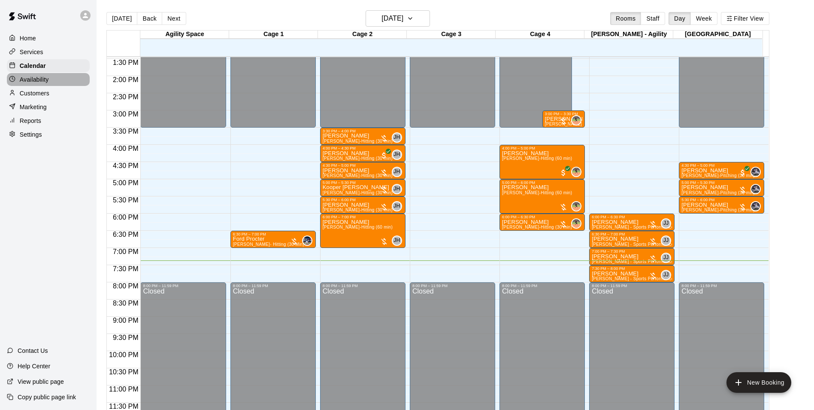
click at [66, 80] on div "Availability" at bounding box center [48, 79] width 83 height 13
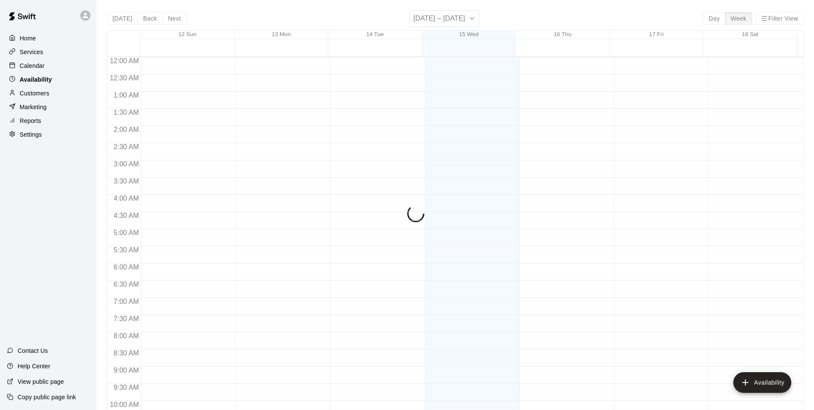
scroll to position [462, 0]
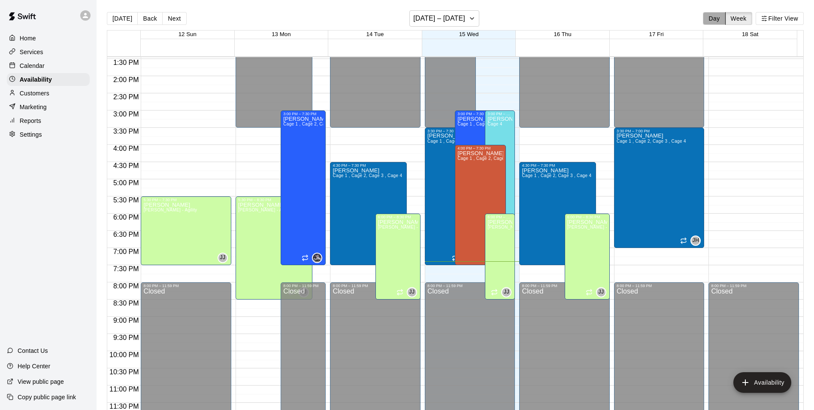
click at [716, 20] on button "Day" at bounding box center [714, 18] width 22 height 13
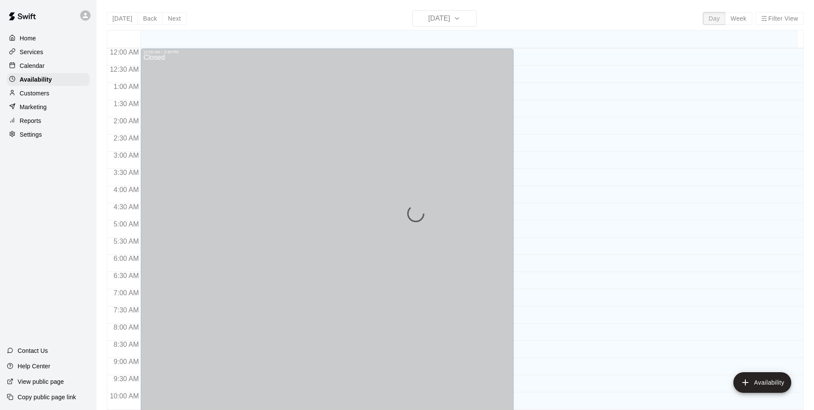
scroll to position [453, 0]
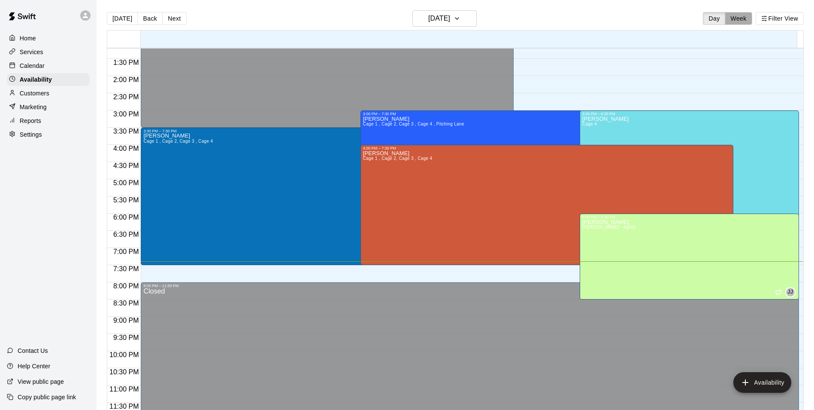
click at [743, 18] on button "Week" at bounding box center [738, 18] width 27 height 13
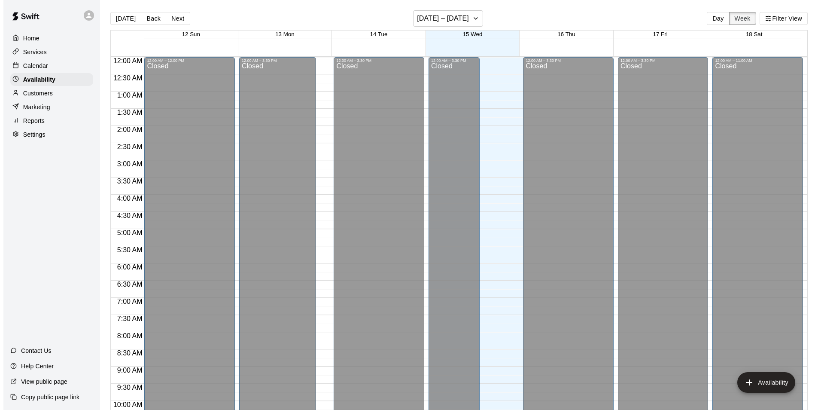
scroll to position [462, 0]
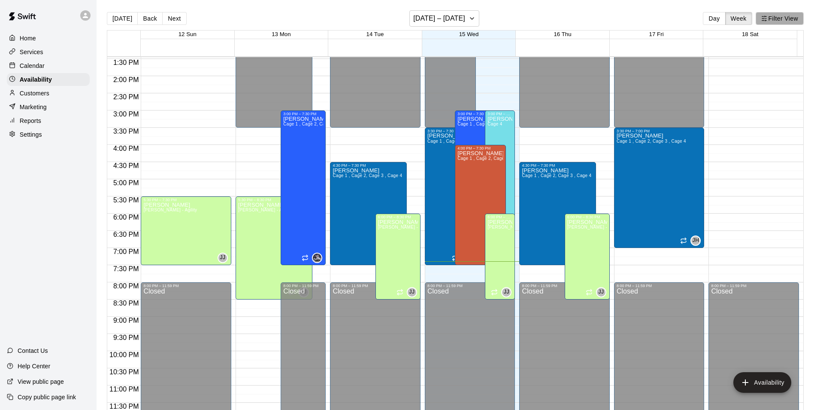
click at [774, 19] on button "Filter View" at bounding box center [780, 18] width 48 height 13
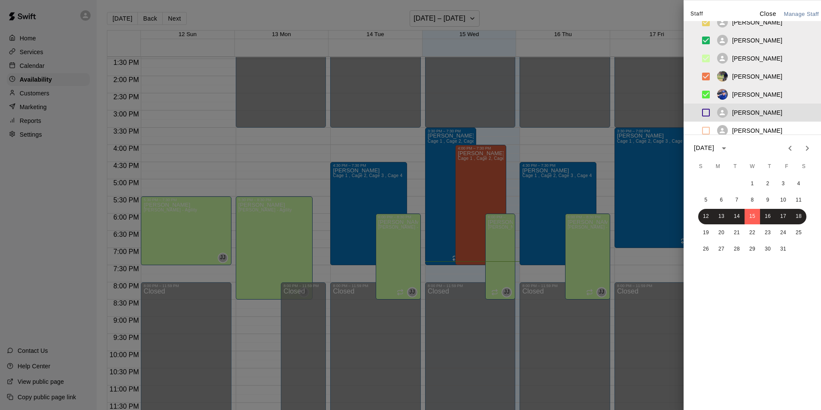
scroll to position [94, 0]
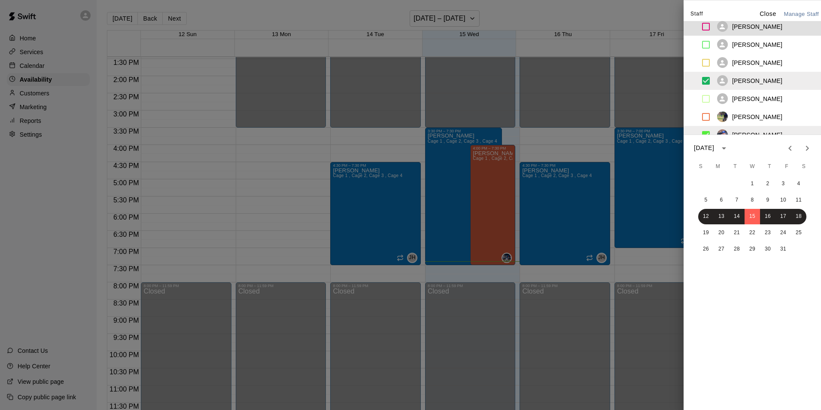
click at [762, 14] on p "Close" at bounding box center [767, 13] width 17 height 9
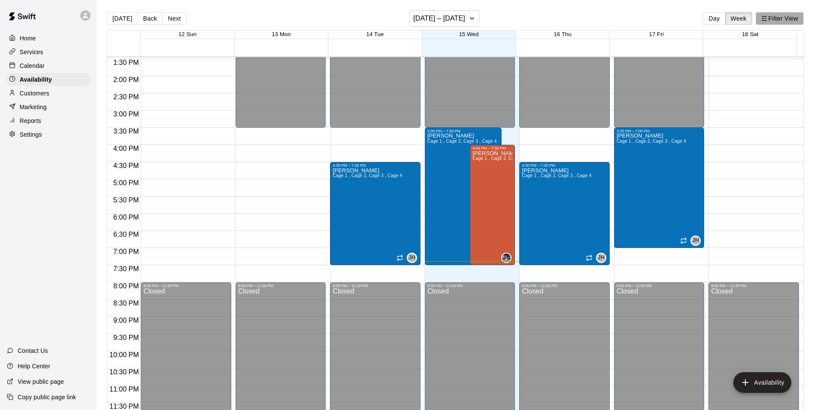
click at [772, 17] on button "Filter View" at bounding box center [780, 18] width 48 height 13
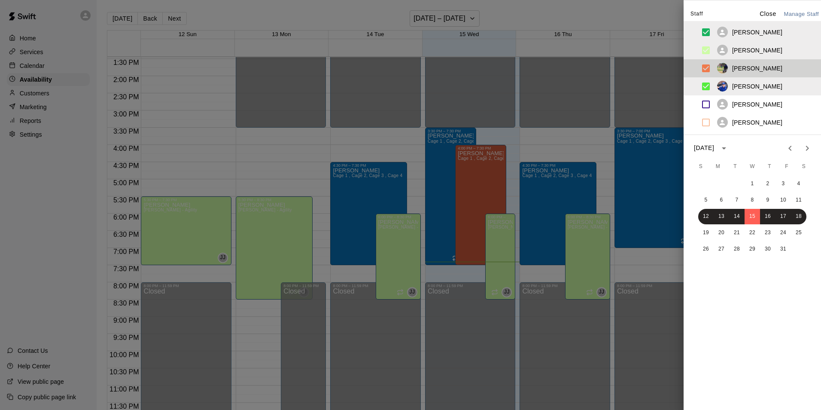
scroll to position [215, 0]
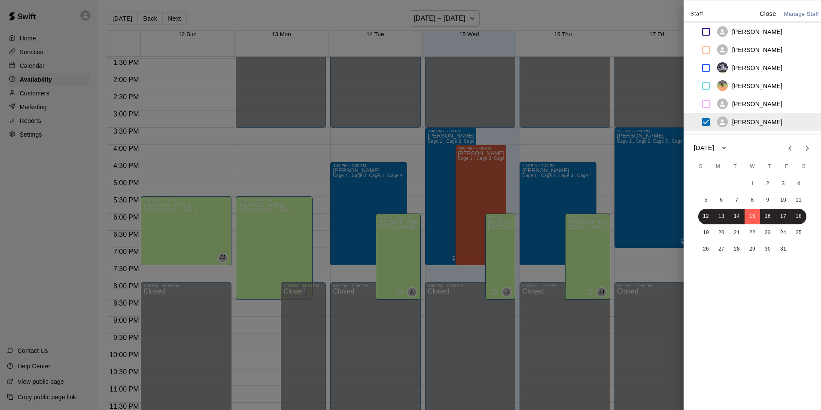
click at [704, 48] on ul "[PERSON_NAME] [PERSON_NAME] [PERSON_NAME] [PERSON_NAME] [PERSON_NAME] [PERSON_N…" at bounding box center [751, 77] width 137 height 113
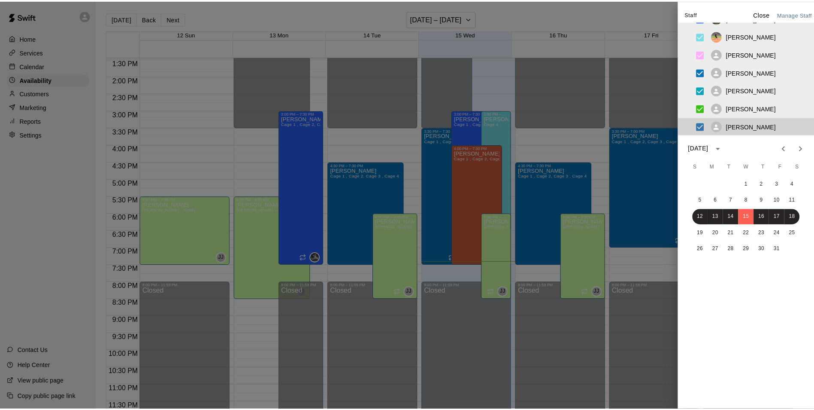
scroll to position [265, 0]
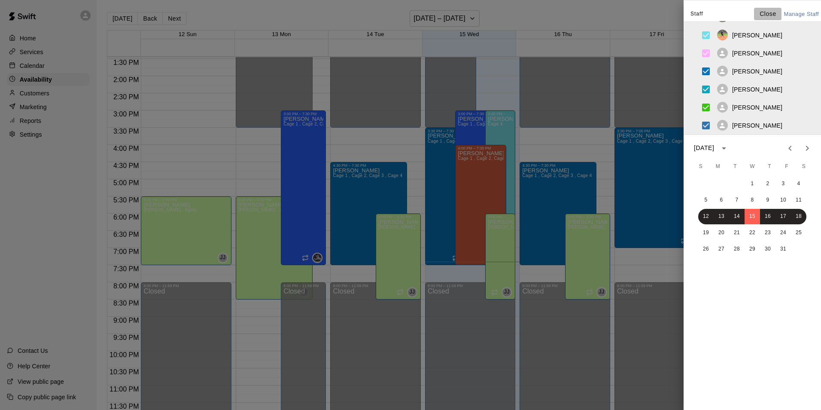
click at [762, 16] on p "Close" at bounding box center [767, 13] width 17 height 9
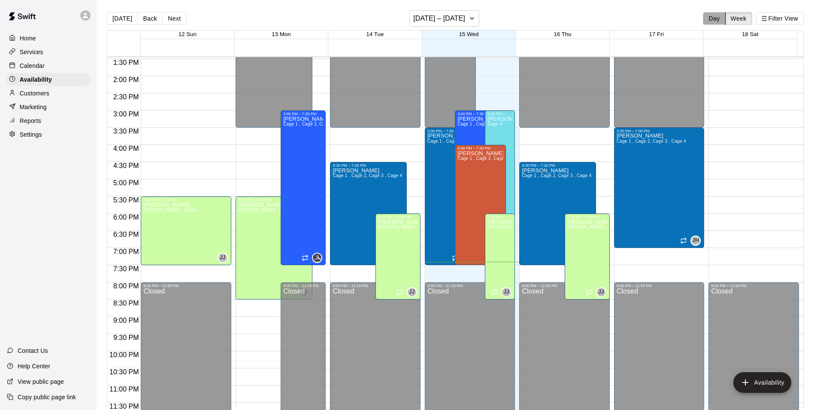
click at [713, 17] on button "Day" at bounding box center [714, 18] width 22 height 13
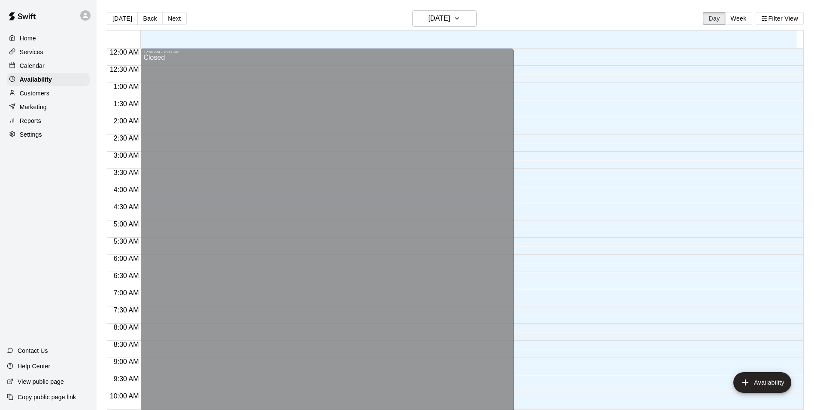
scroll to position [453, 0]
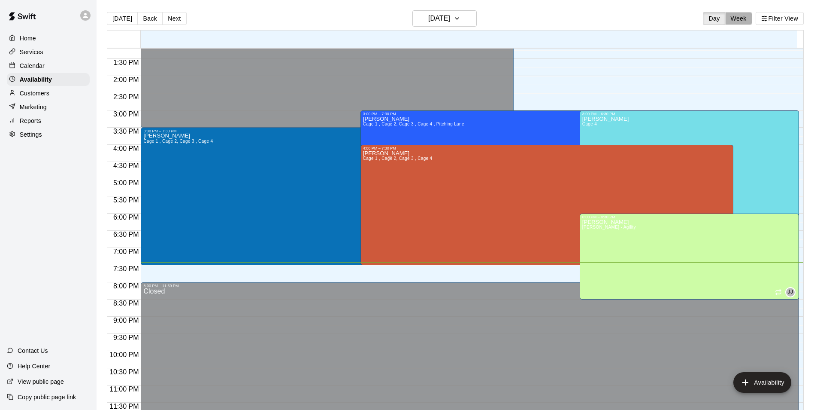
drag, startPoint x: 741, startPoint y: 18, endPoint x: 737, endPoint y: 26, distance: 8.5
click at [741, 19] on button "Week" at bounding box center [738, 18] width 27 height 13
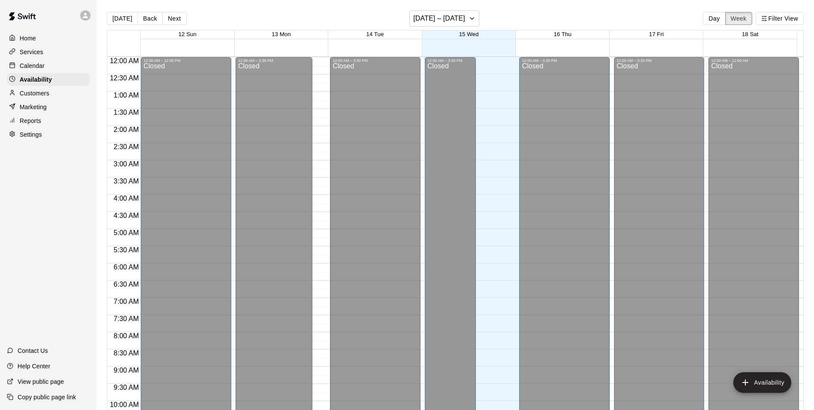
scroll to position [462, 0]
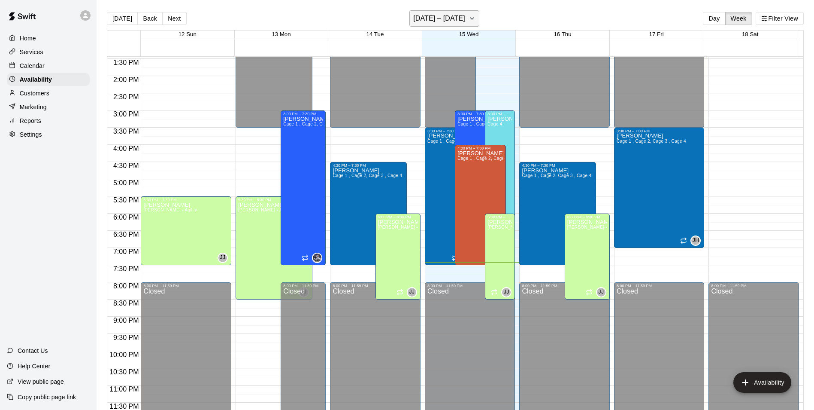
click at [422, 14] on h6 "[DATE] – [DATE]" at bounding box center [439, 18] width 52 height 12
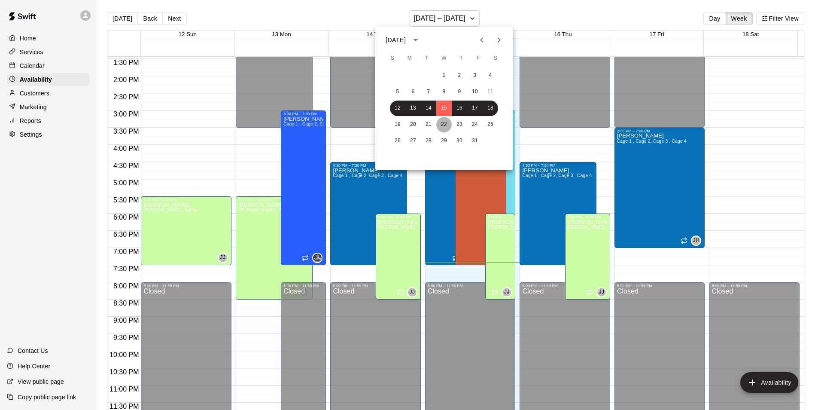
click at [443, 120] on button "22" at bounding box center [443, 124] width 15 height 15
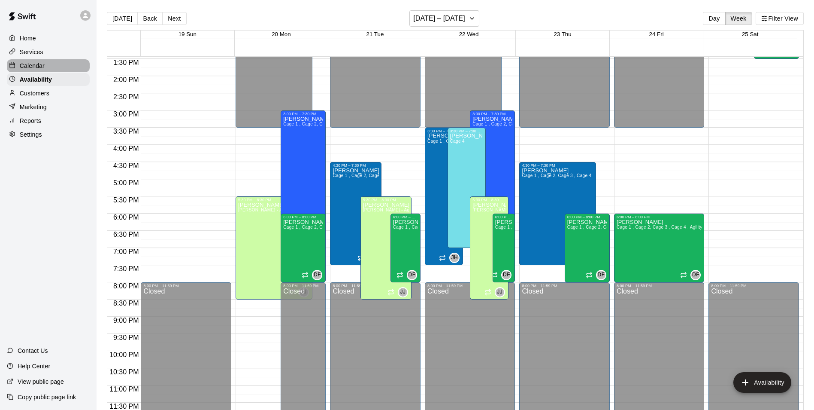
click at [74, 65] on div "Calendar" at bounding box center [48, 65] width 83 height 13
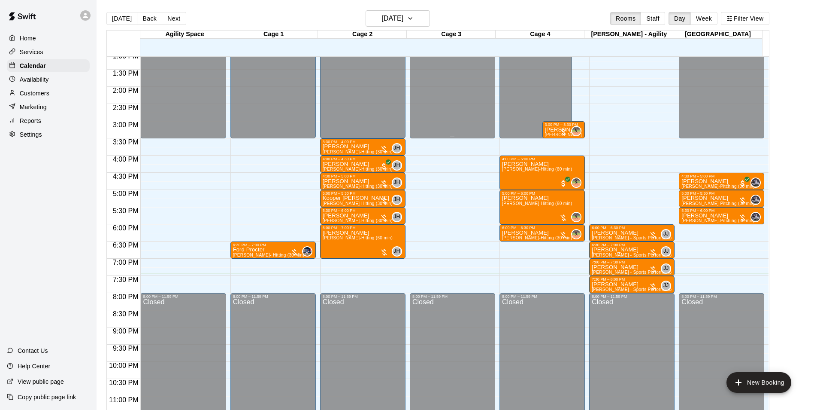
scroll to position [463, 0]
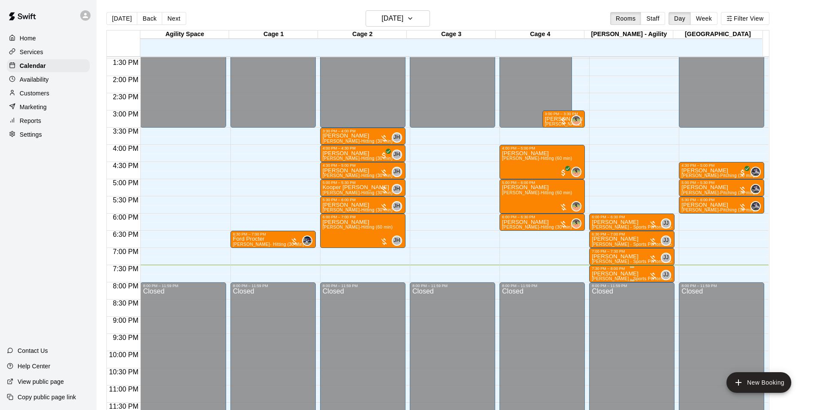
click at [620, 270] on div "7:30 PM – 8:00 PM" at bounding box center [632, 268] width 80 height 4
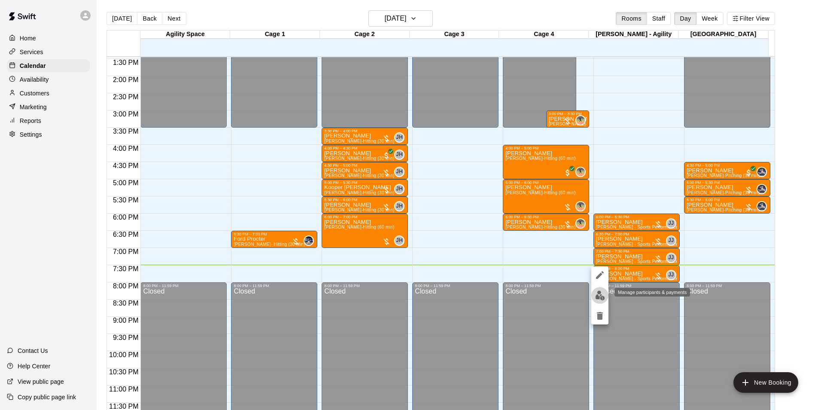
click at [598, 293] on img "edit" at bounding box center [600, 295] width 10 height 10
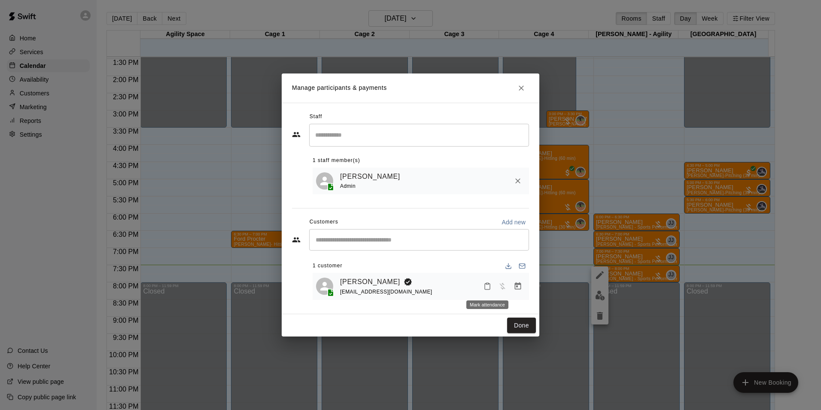
click at [486, 293] on button "Mark attendance" at bounding box center [487, 286] width 15 height 15
click at [520, 327] on div at bounding box center [410, 205] width 821 height 410
click at [520, 327] on button "Done" at bounding box center [521, 325] width 29 height 16
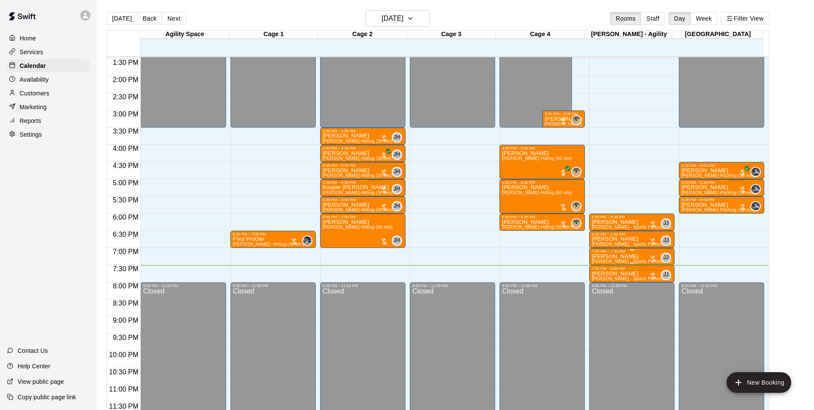
click at [642, 253] on div "7:00 PM – 7:30 PM" at bounding box center [632, 251] width 80 height 4
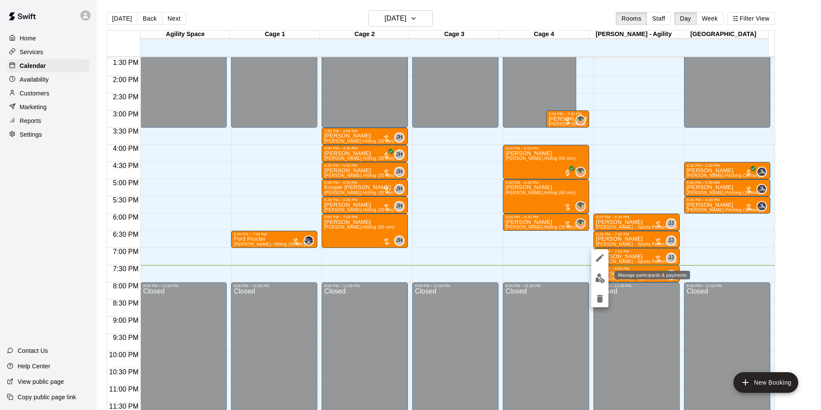
click at [602, 277] on img "edit" at bounding box center [600, 278] width 10 height 10
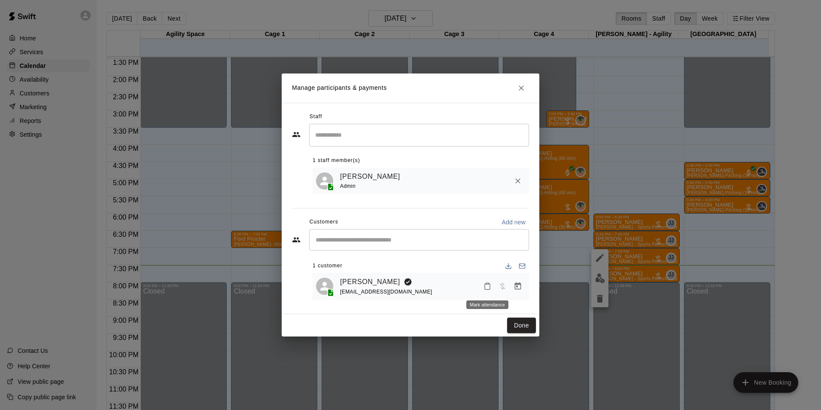
click at [492, 285] on button "Mark attendance" at bounding box center [487, 286] width 15 height 15
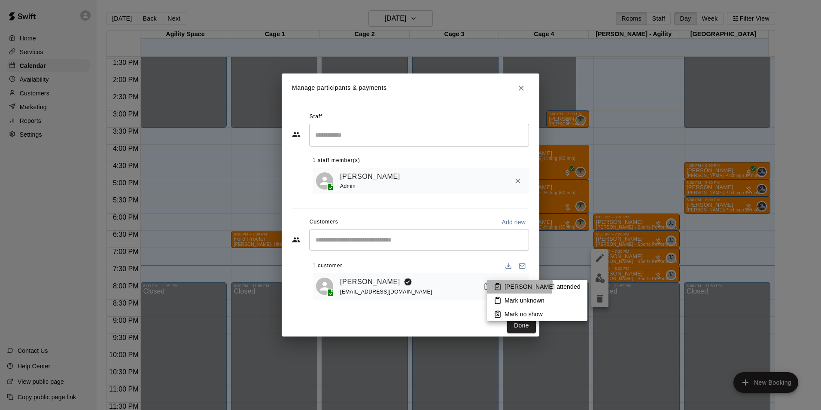
click at [501, 284] on icon at bounding box center [498, 286] width 8 height 8
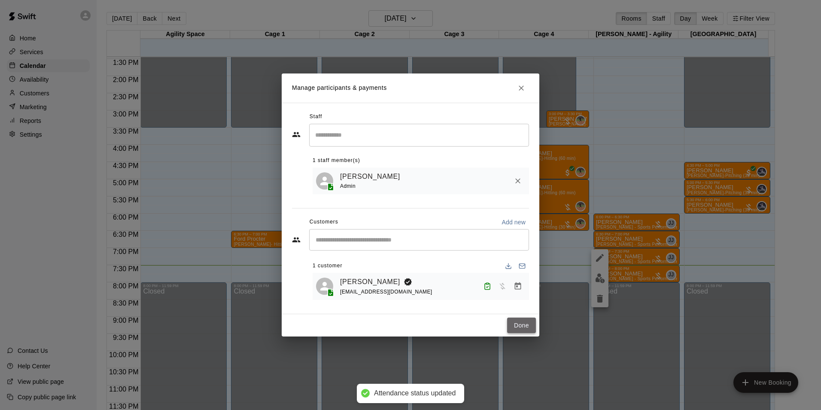
click at [515, 326] on button "Done" at bounding box center [521, 325] width 29 height 16
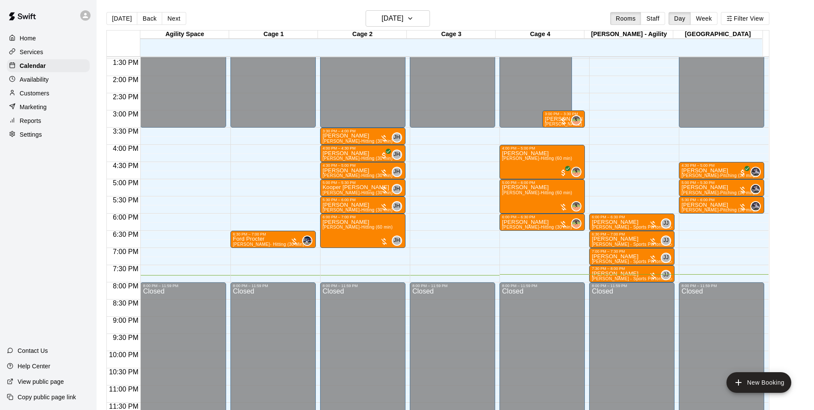
scroll to position [14, 0]
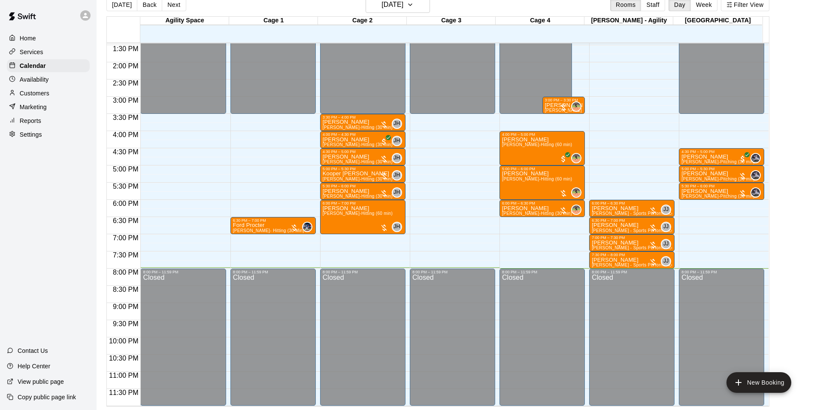
click at [88, 18] on icon at bounding box center [85, 15] width 5 height 5
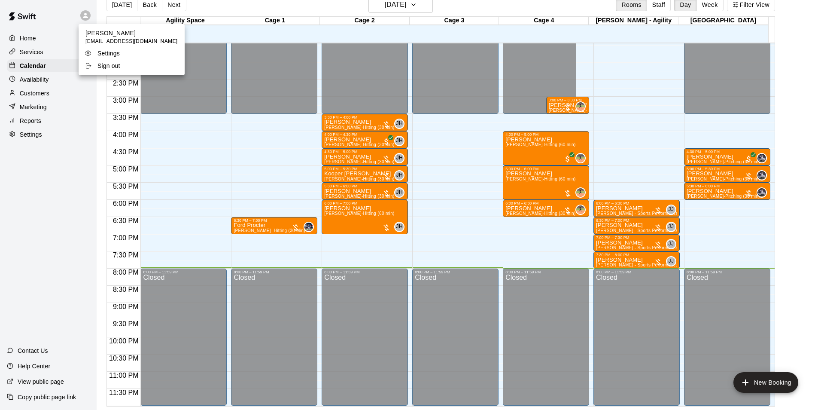
click at [101, 67] on p "Sign out" at bounding box center [108, 65] width 23 height 9
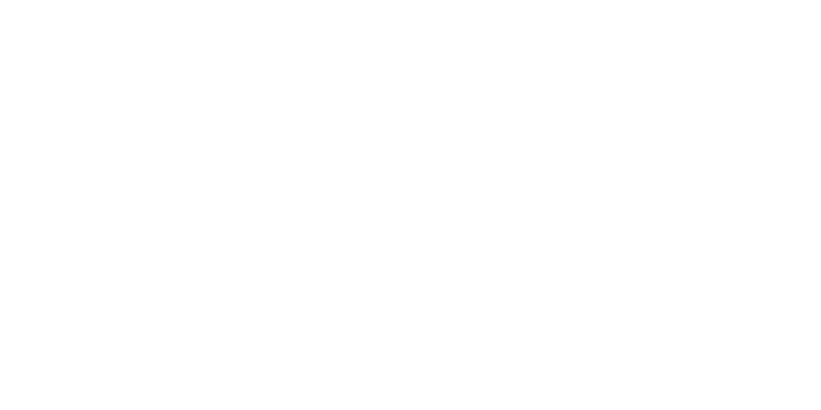
scroll to position [0, 0]
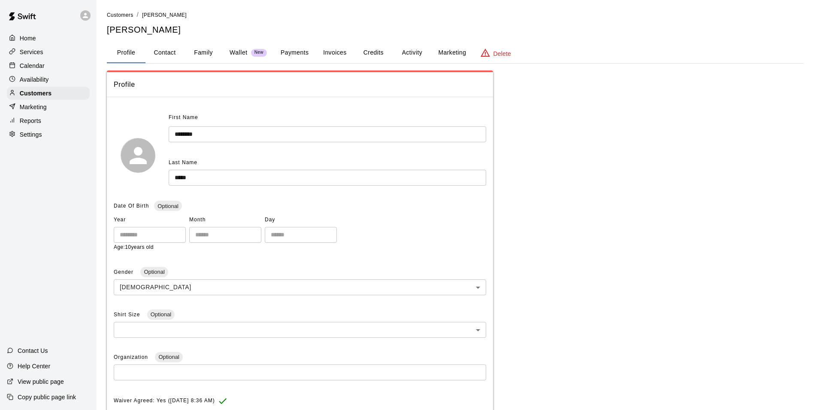
click at [415, 55] on button "Activity" at bounding box center [412, 52] width 39 height 21
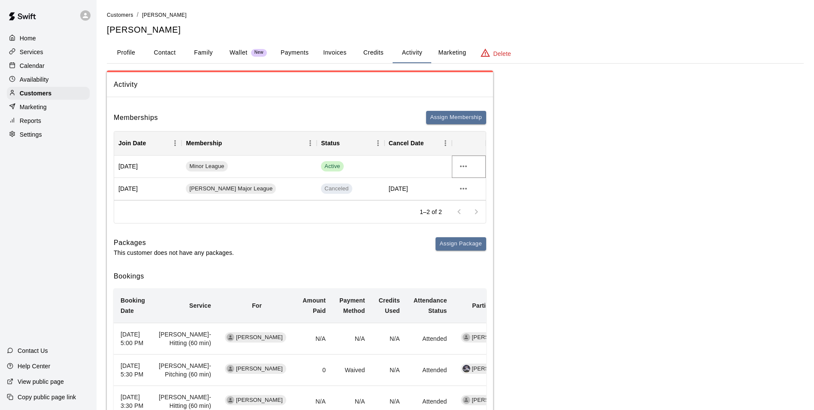
click at [467, 165] on icon "more actions" at bounding box center [463, 166] width 10 height 10
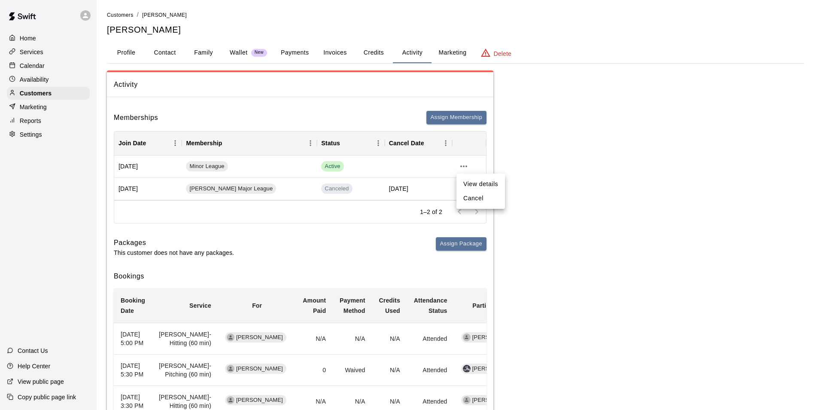
click at [551, 206] on div at bounding box center [410, 205] width 821 height 410
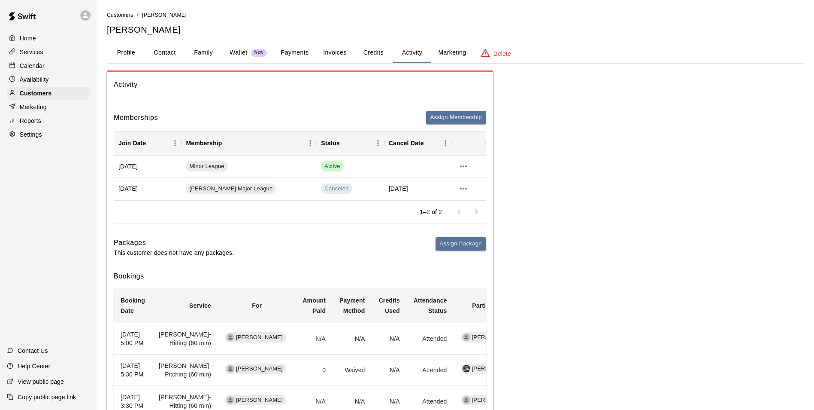
click at [127, 56] on button "Profile" at bounding box center [126, 52] width 39 height 21
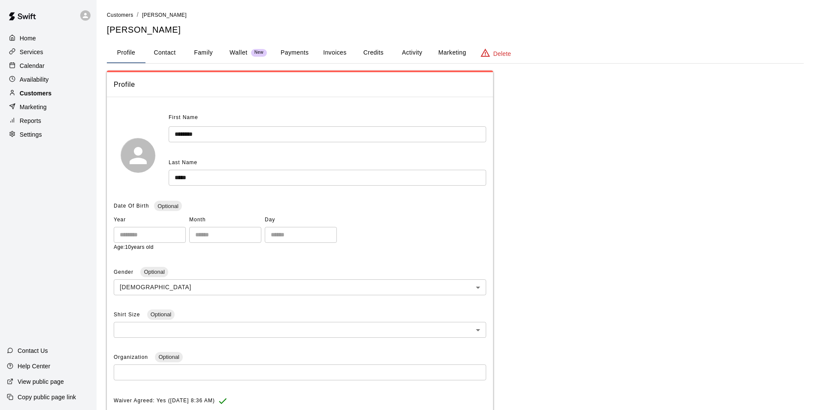
click at [50, 97] on div "Customers" at bounding box center [48, 93] width 83 height 13
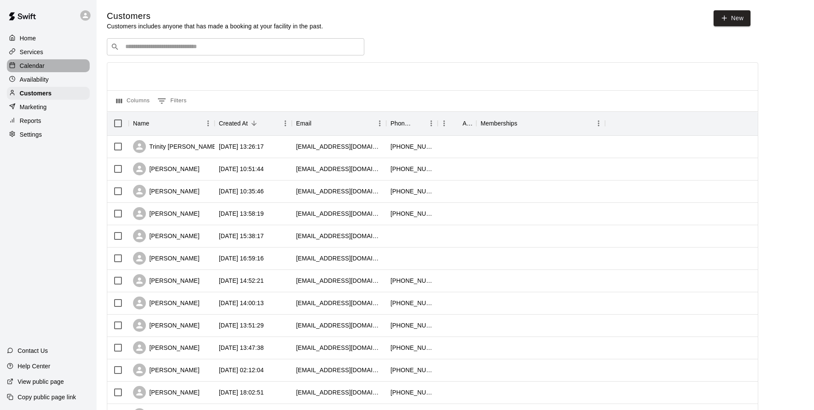
click at [52, 70] on div "Calendar" at bounding box center [48, 65] width 83 height 13
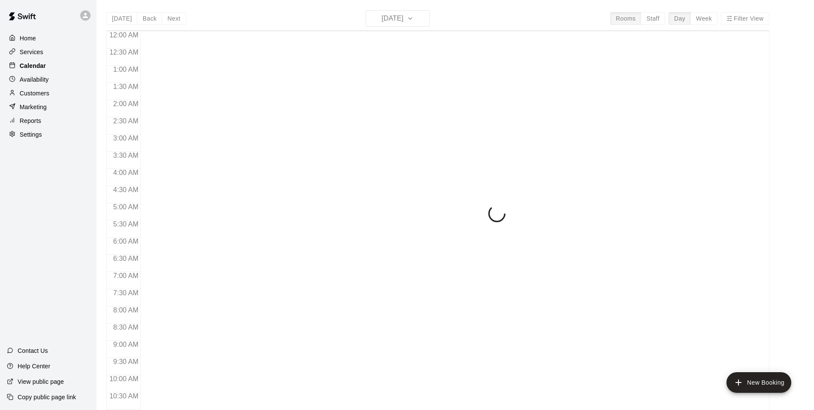
scroll to position [436, 0]
